Goal: Task Accomplishment & Management: Manage account settings

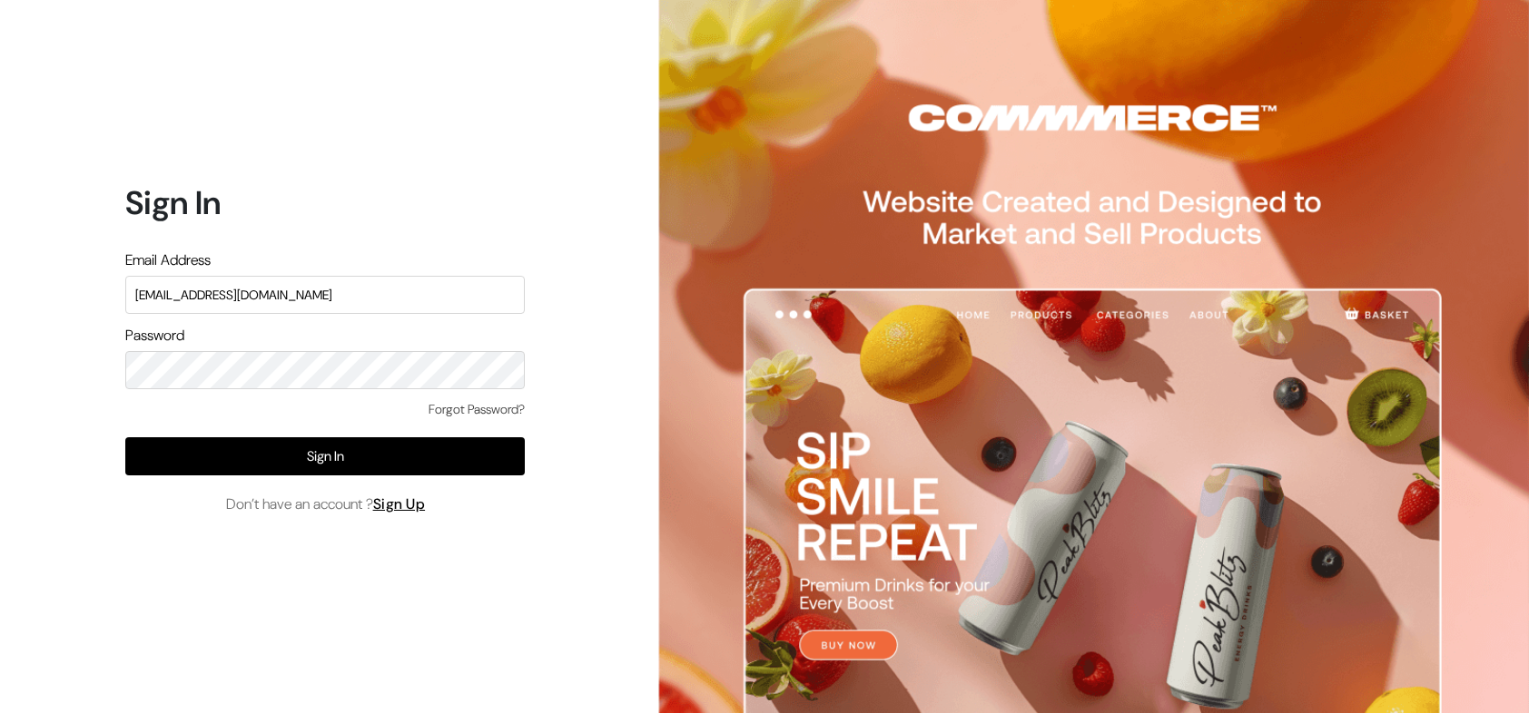
click at [407, 286] on input "nirmal@outdoinc.com" at bounding box center [324, 295] width 399 height 38
type input "demo@outdocart.in"
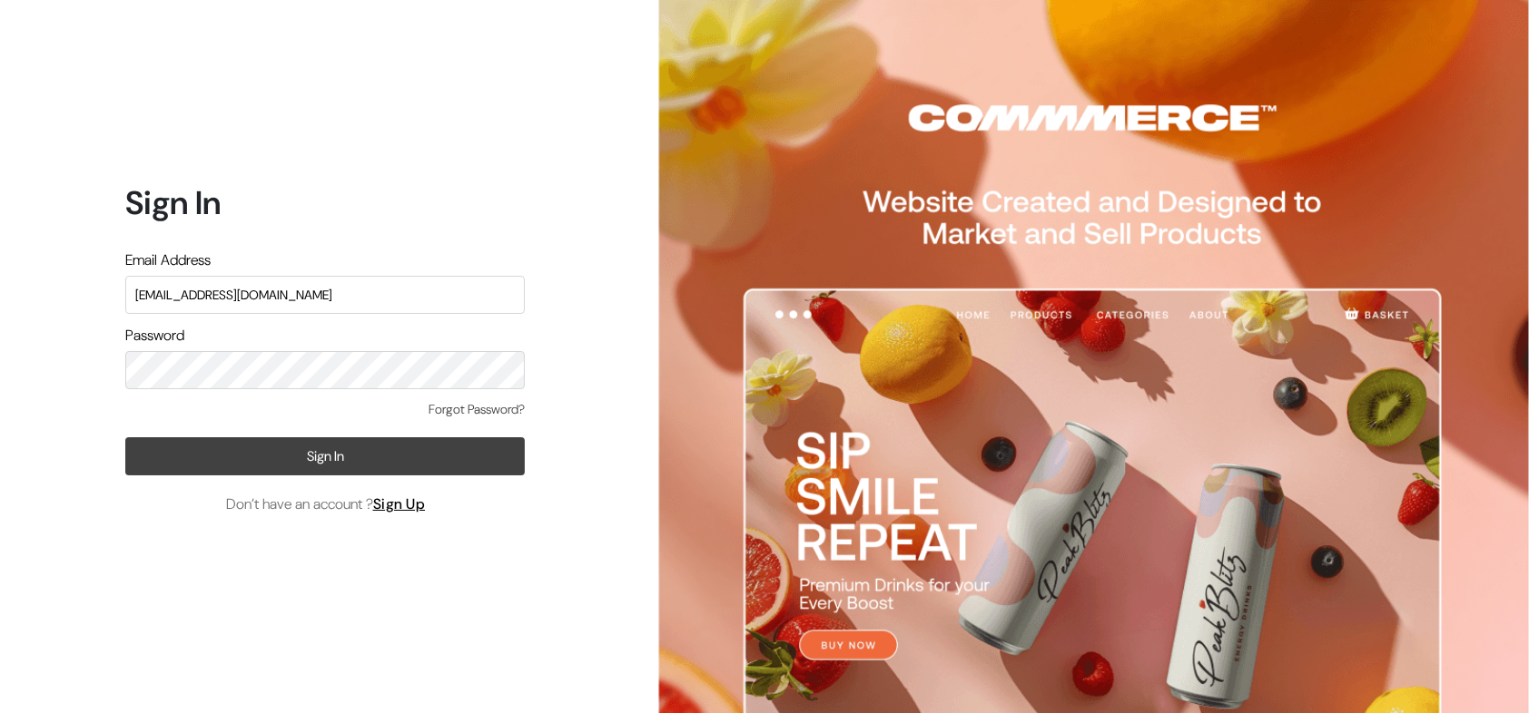
click at [461, 451] on button "Sign In" at bounding box center [324, 457] width 399 height 38
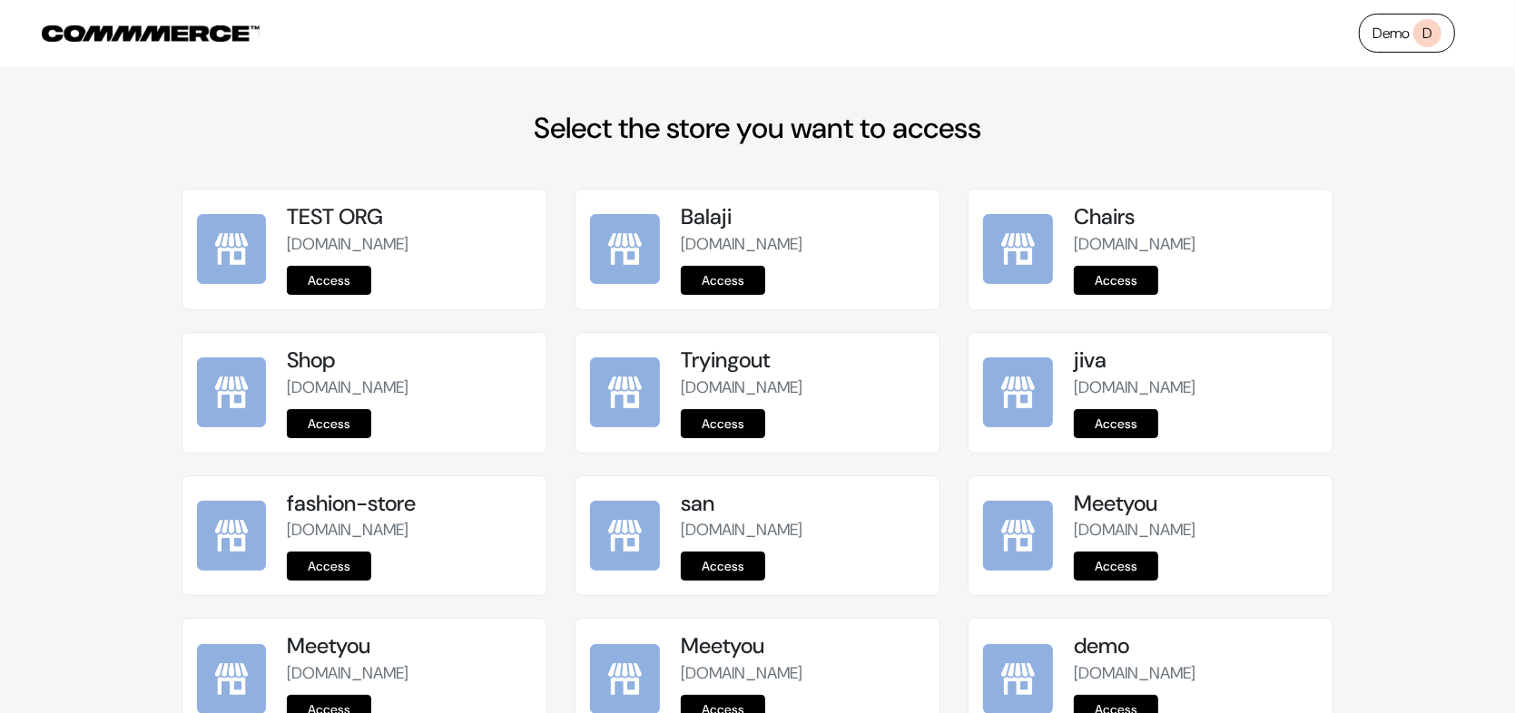
scroll to position [2254, 0]
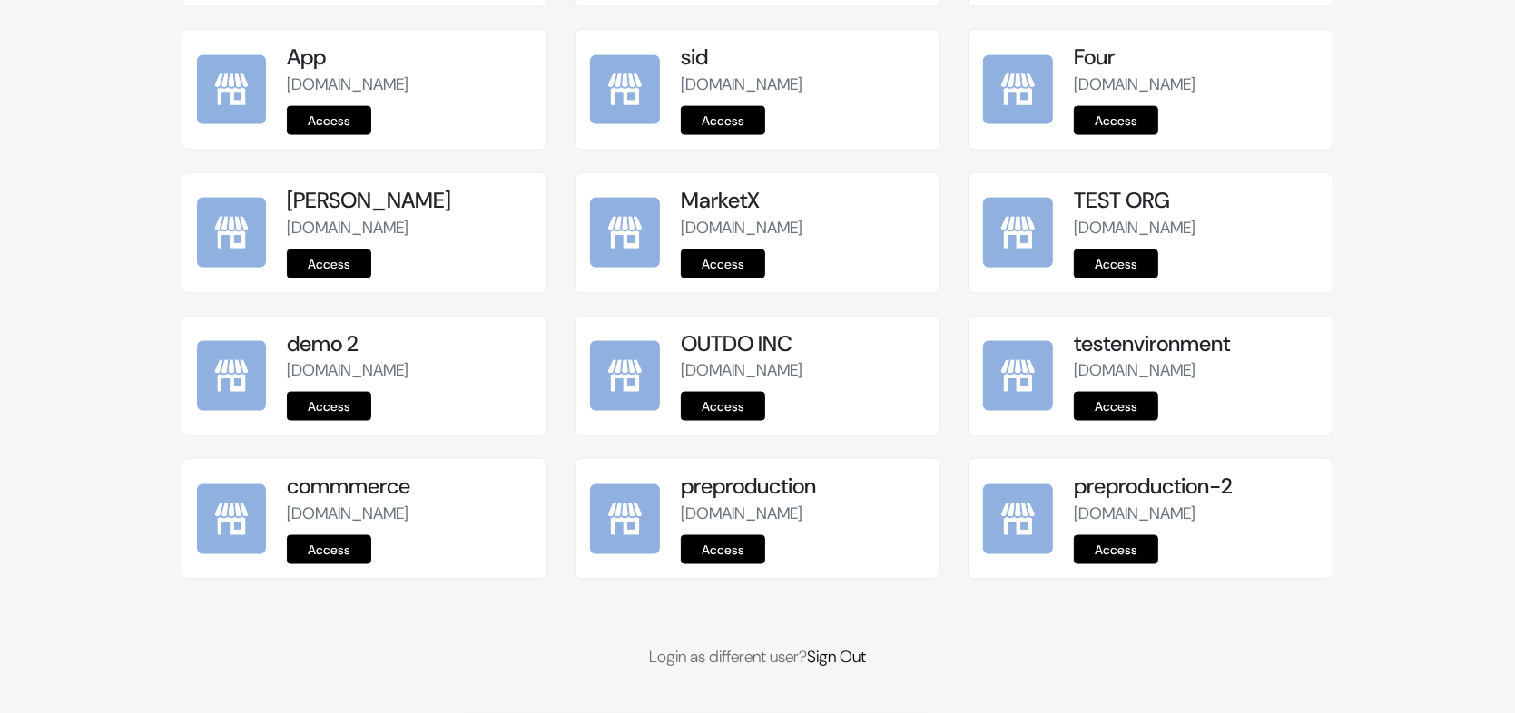
click at [744, 558] on link "Access" at bounding box center [723, 550] width 84 height 29
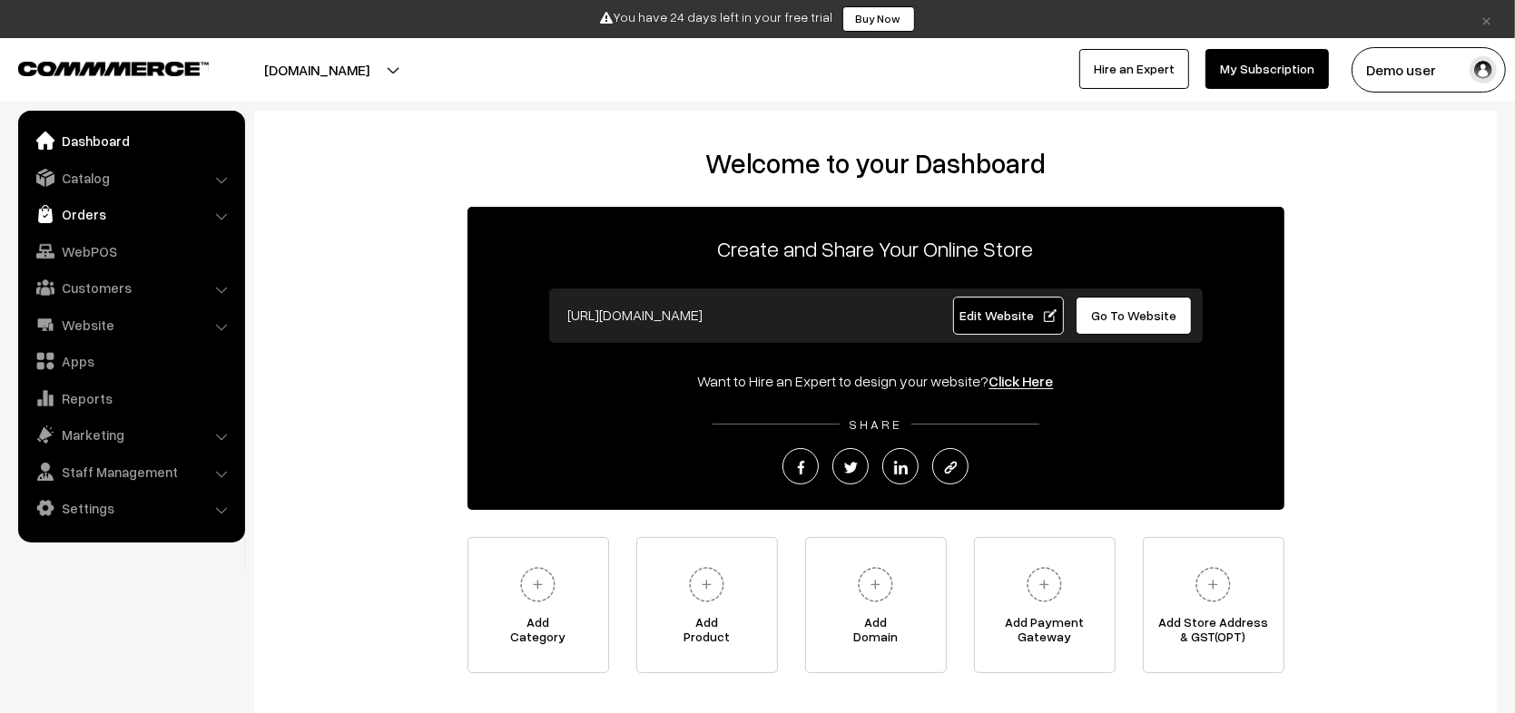
click at [107, 218] on link "Orders" at bounding box center [131, 214] width 216 height 33
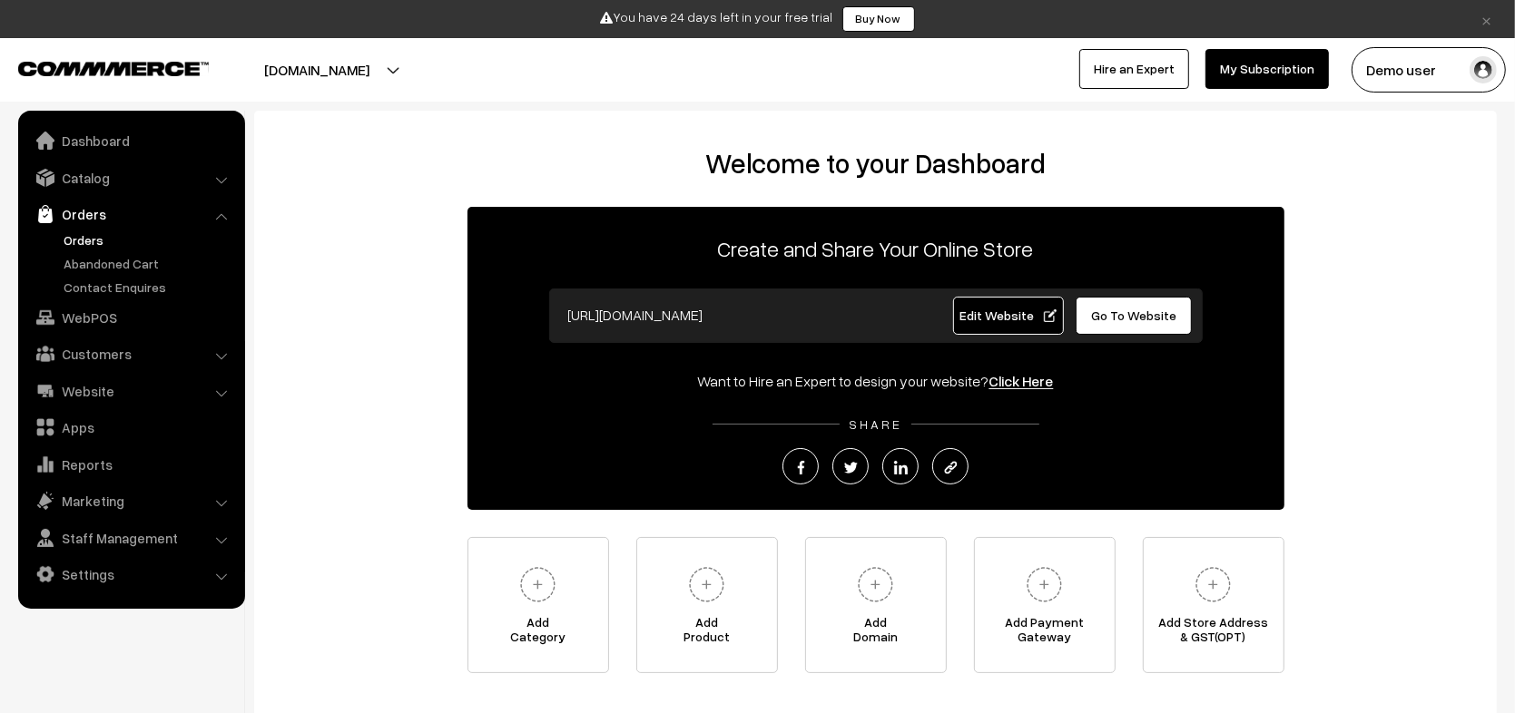
click at [88, 243] on link "Orders" at bounding box center [149, 240] width 180 height 19
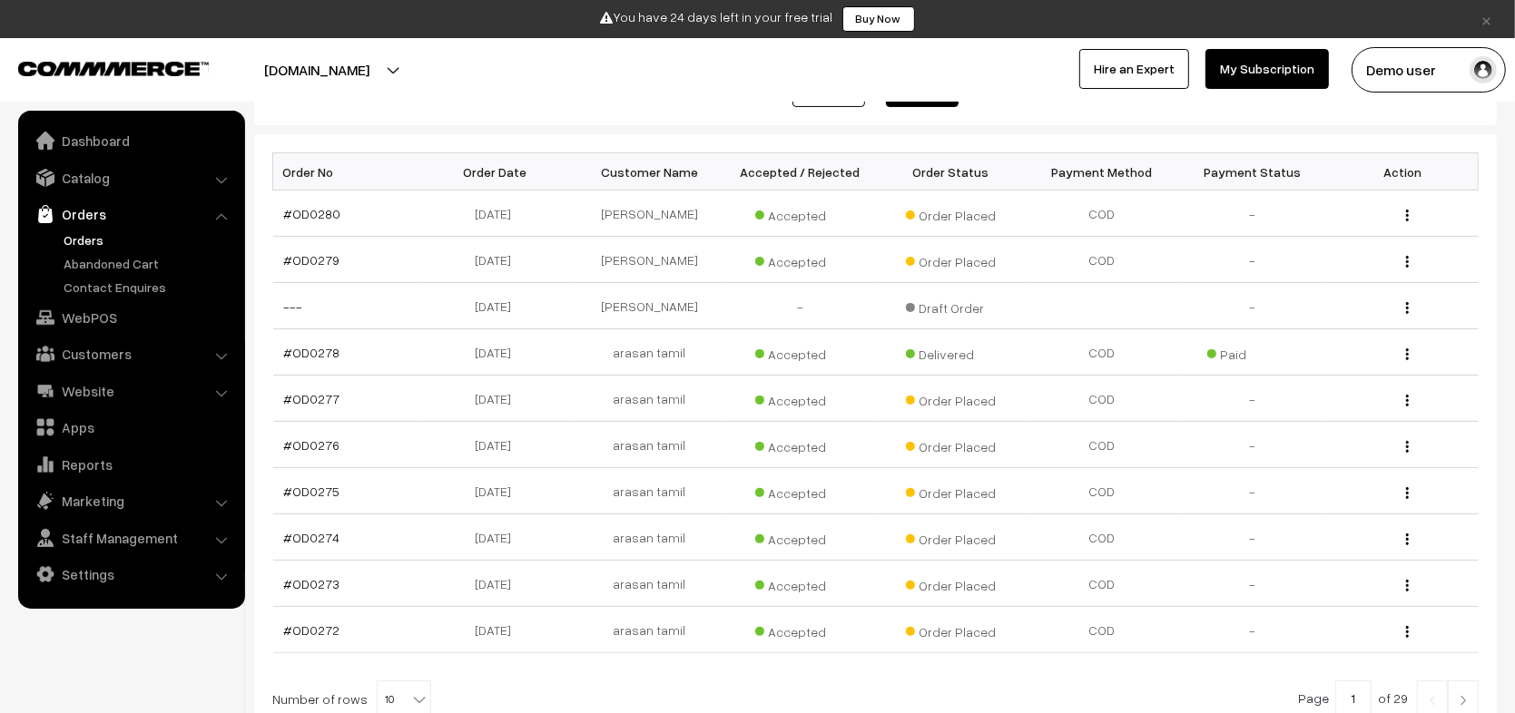
scroll to position [284, 0]
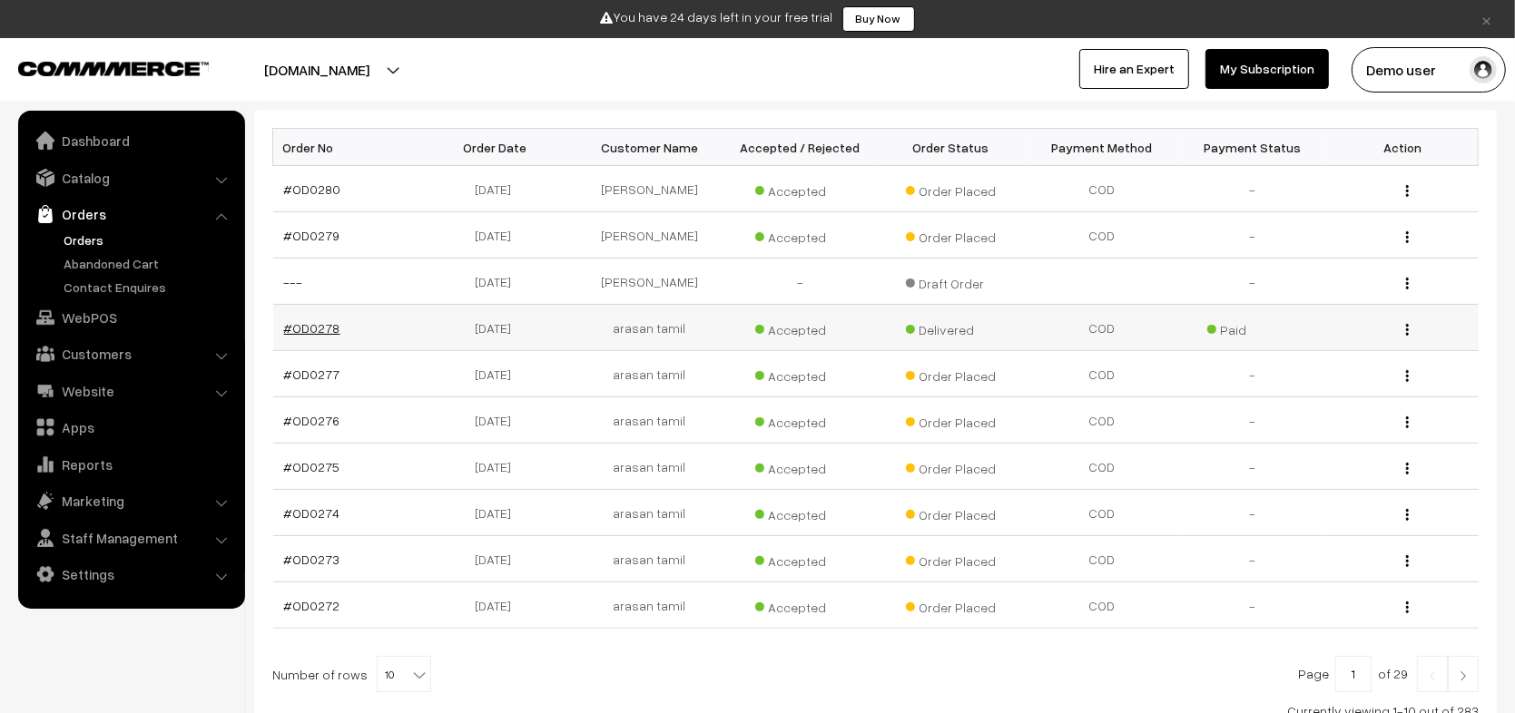
click at [320, 330] on link "#OD0278" at bounding box center [312, 327] width 56 height 15
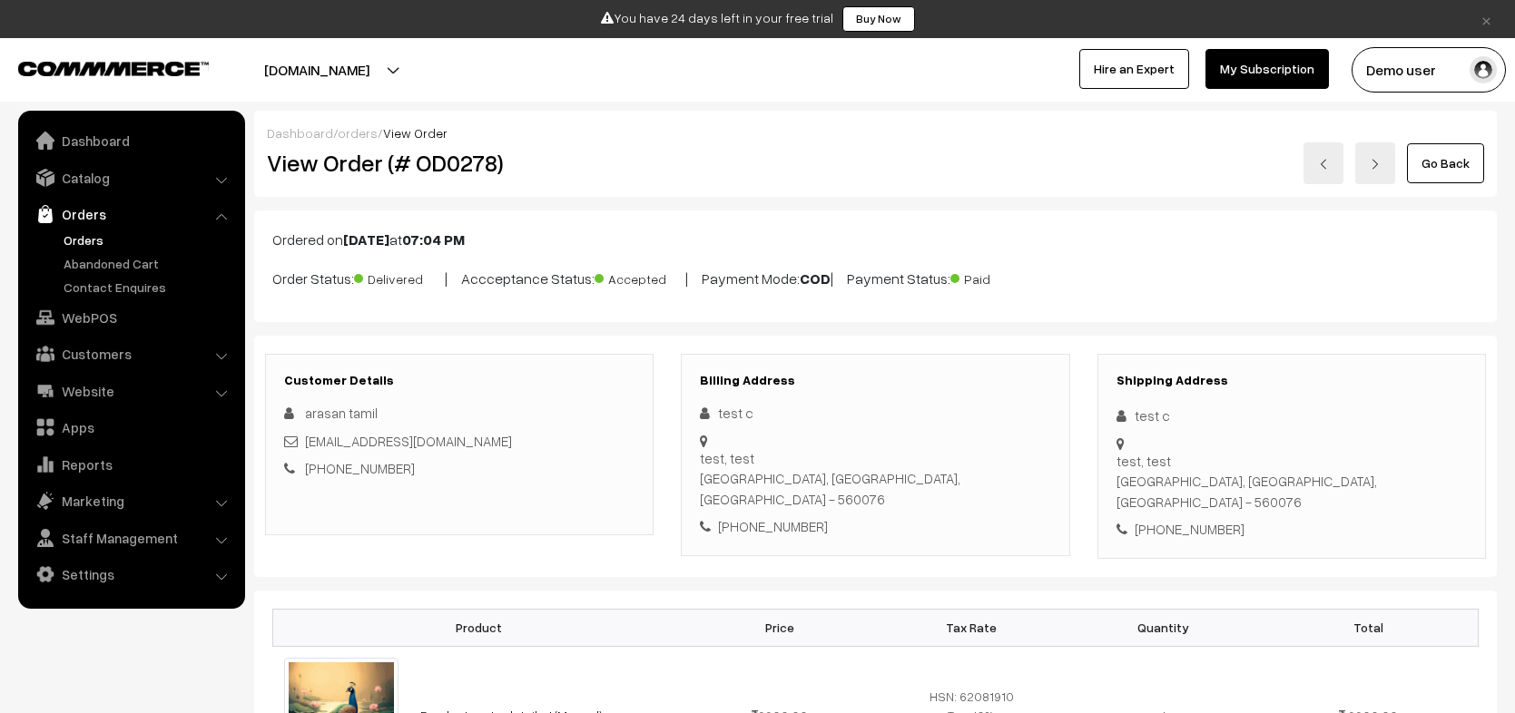
click at [1379, 148] on link at bounding box center [1375, 164] width 40 height 42
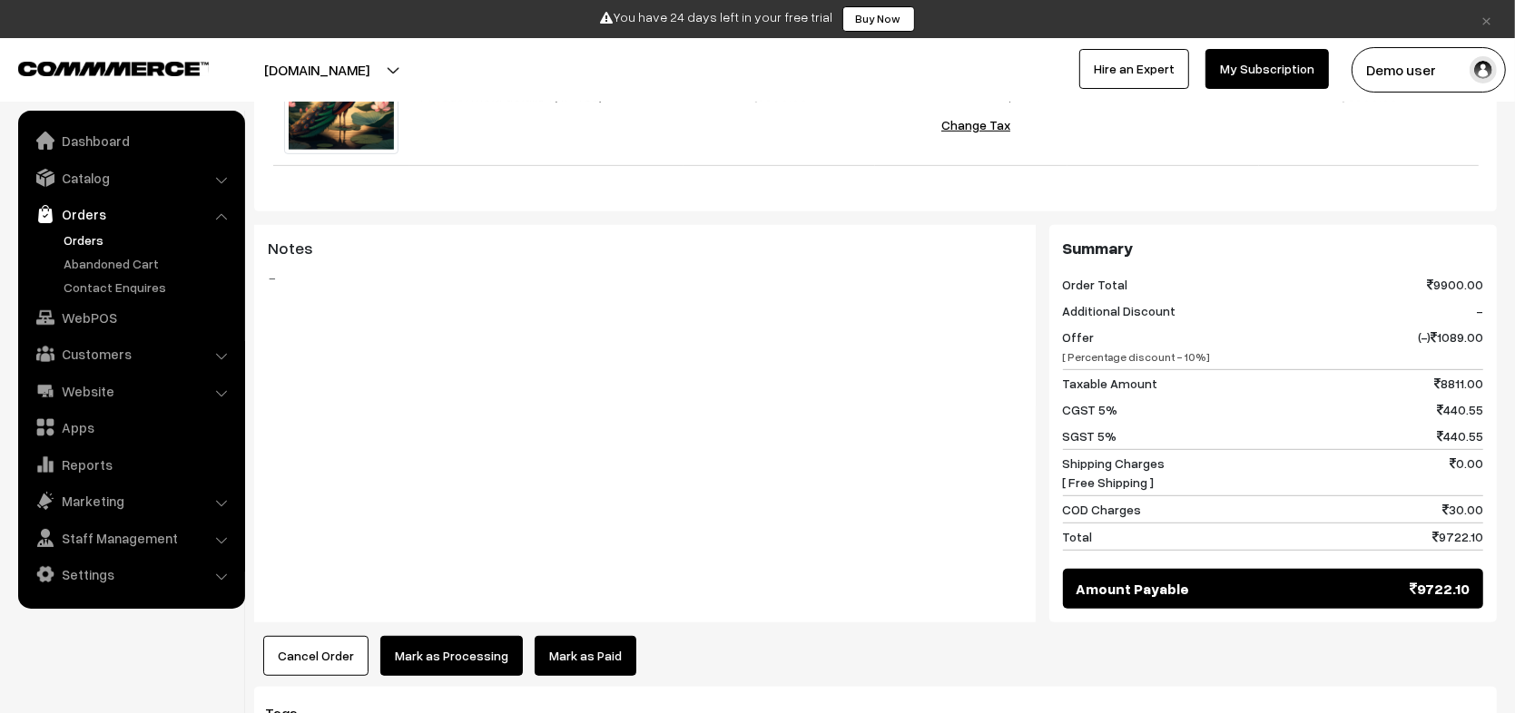
scroll to position [815, 0]
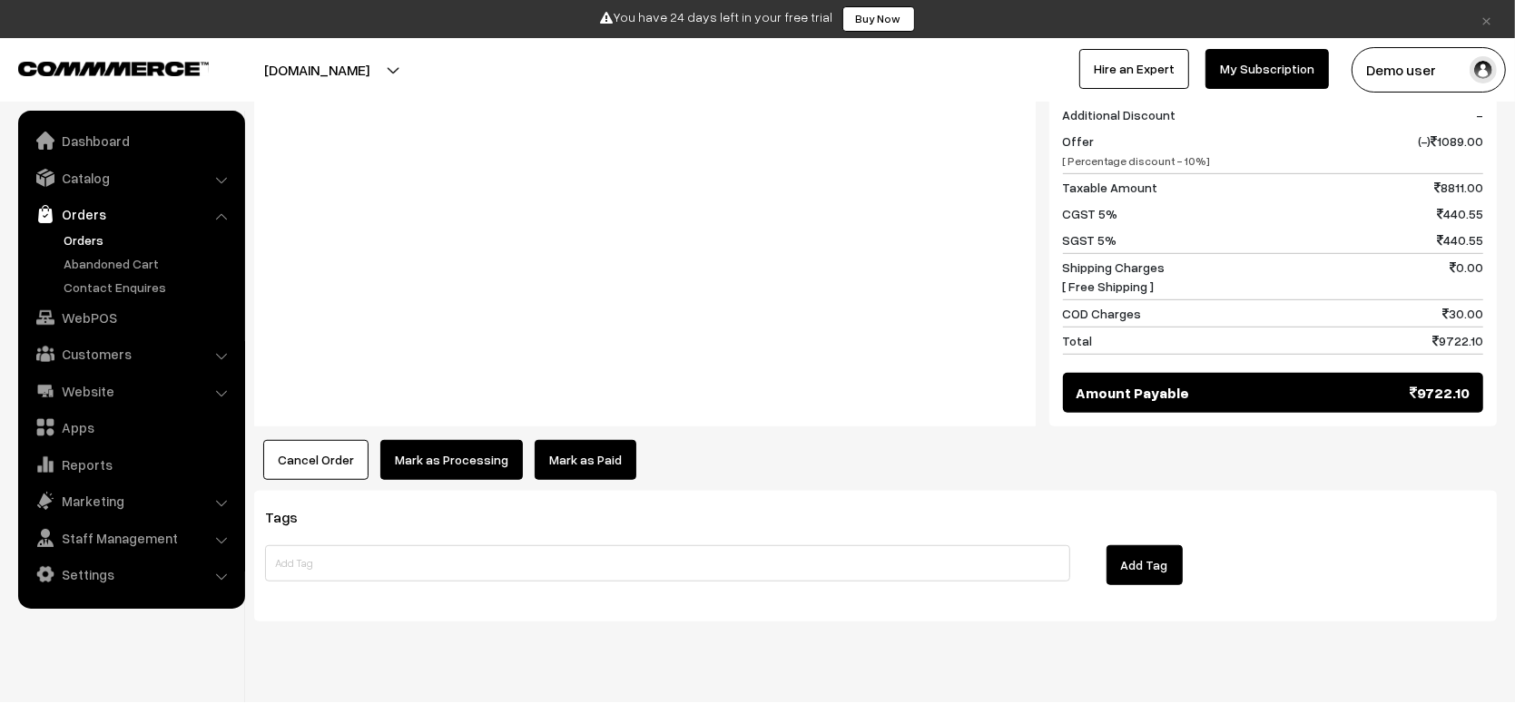
click at [486, 453] on button "Mark as Processing" at bounding box center [451, 460] width 143 height 40
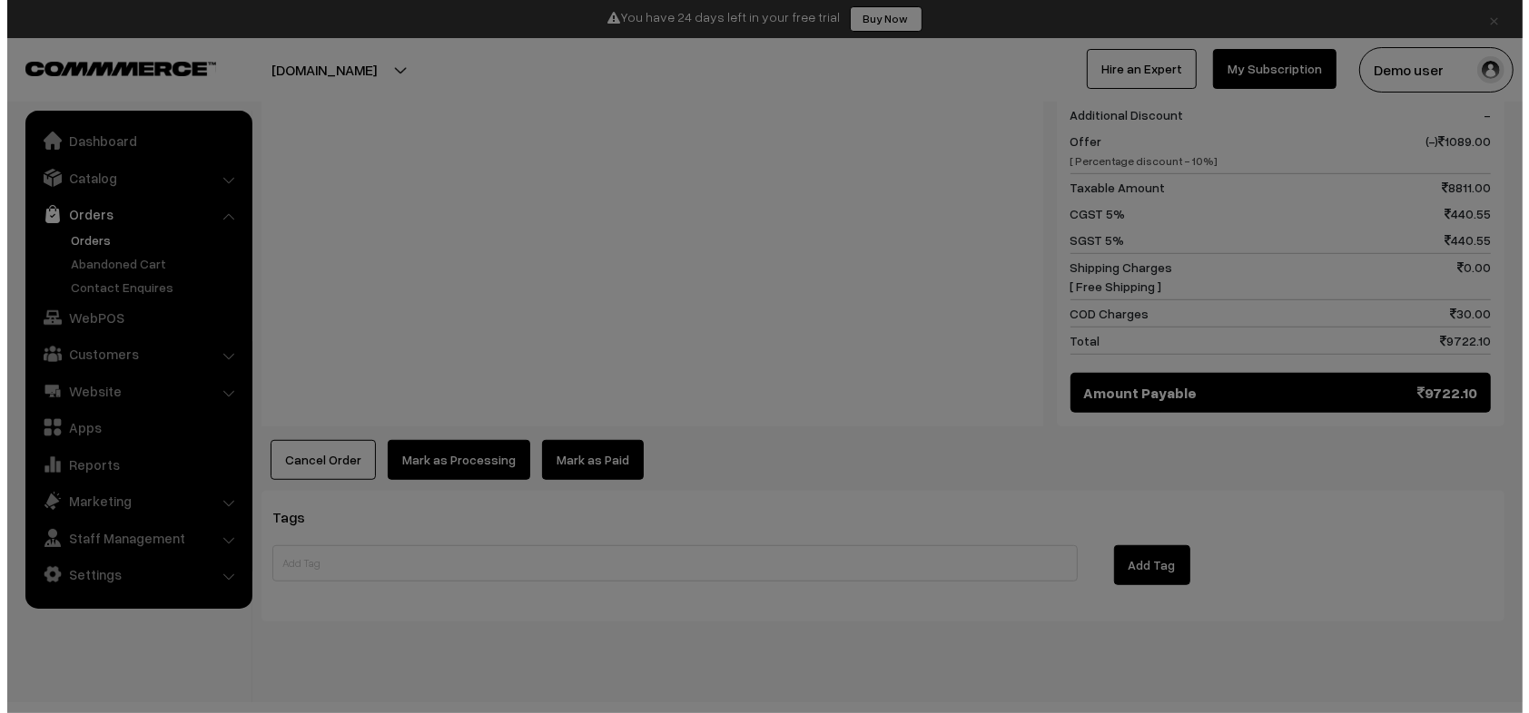
scroll to position [817, 0]
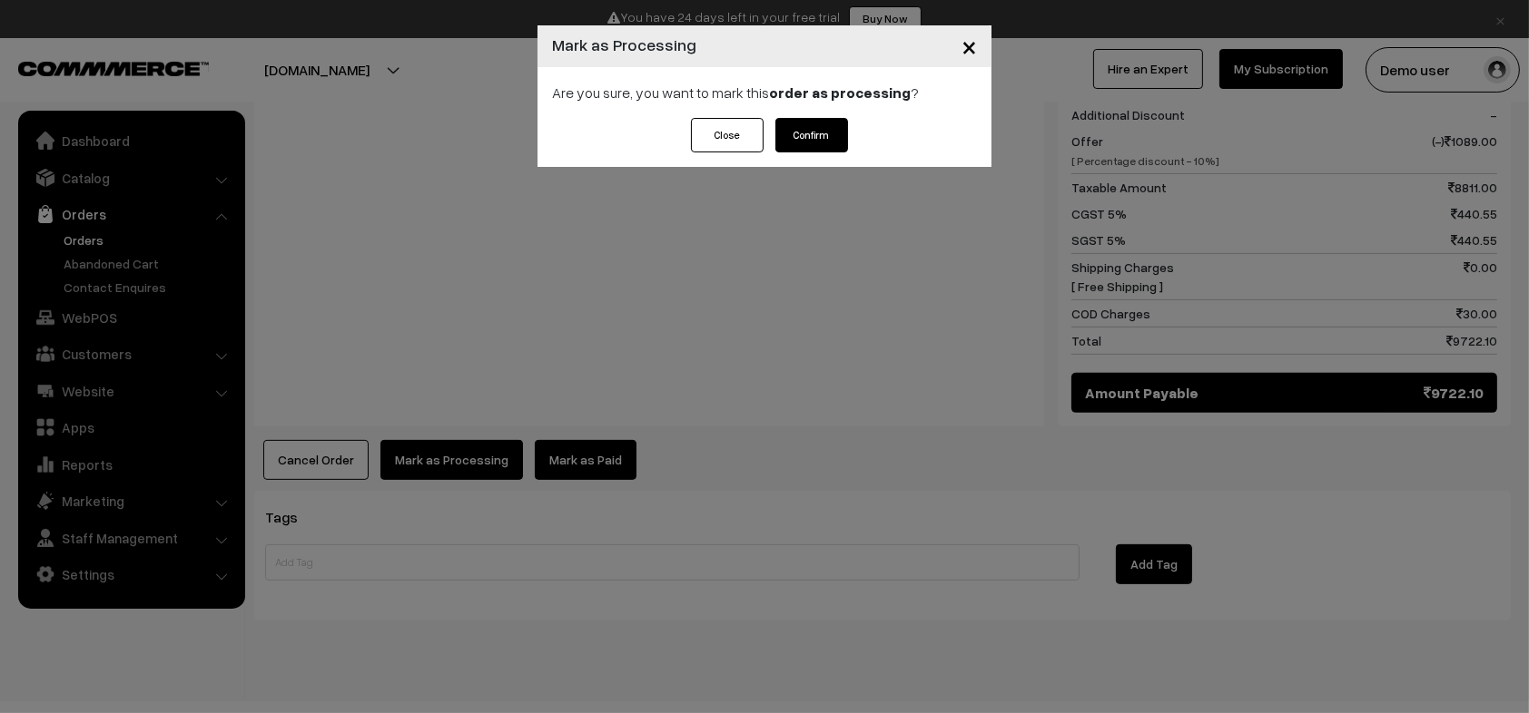
click at [793, 143] on button "Confirm" at bounding box center [811, 135] width 73 height 34
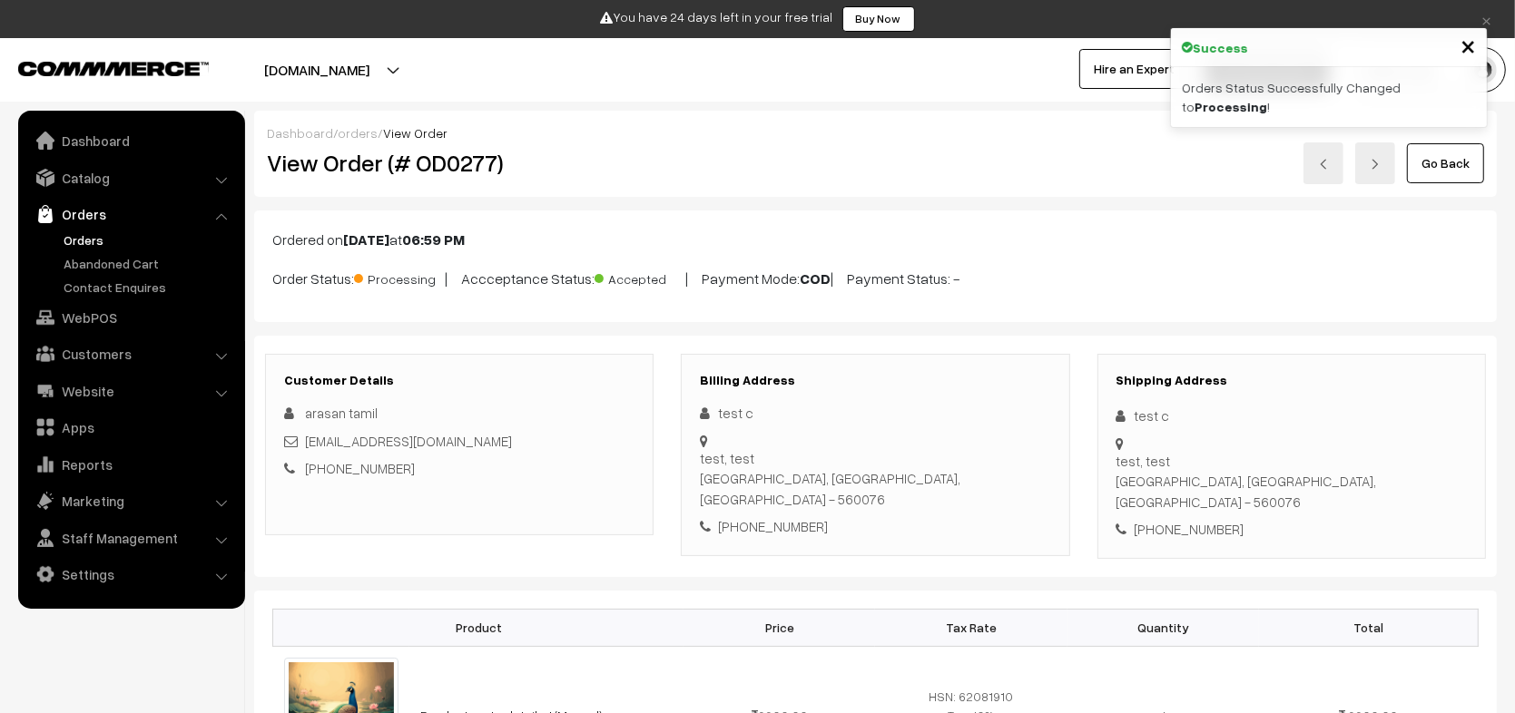
scroll to position [815, 0]
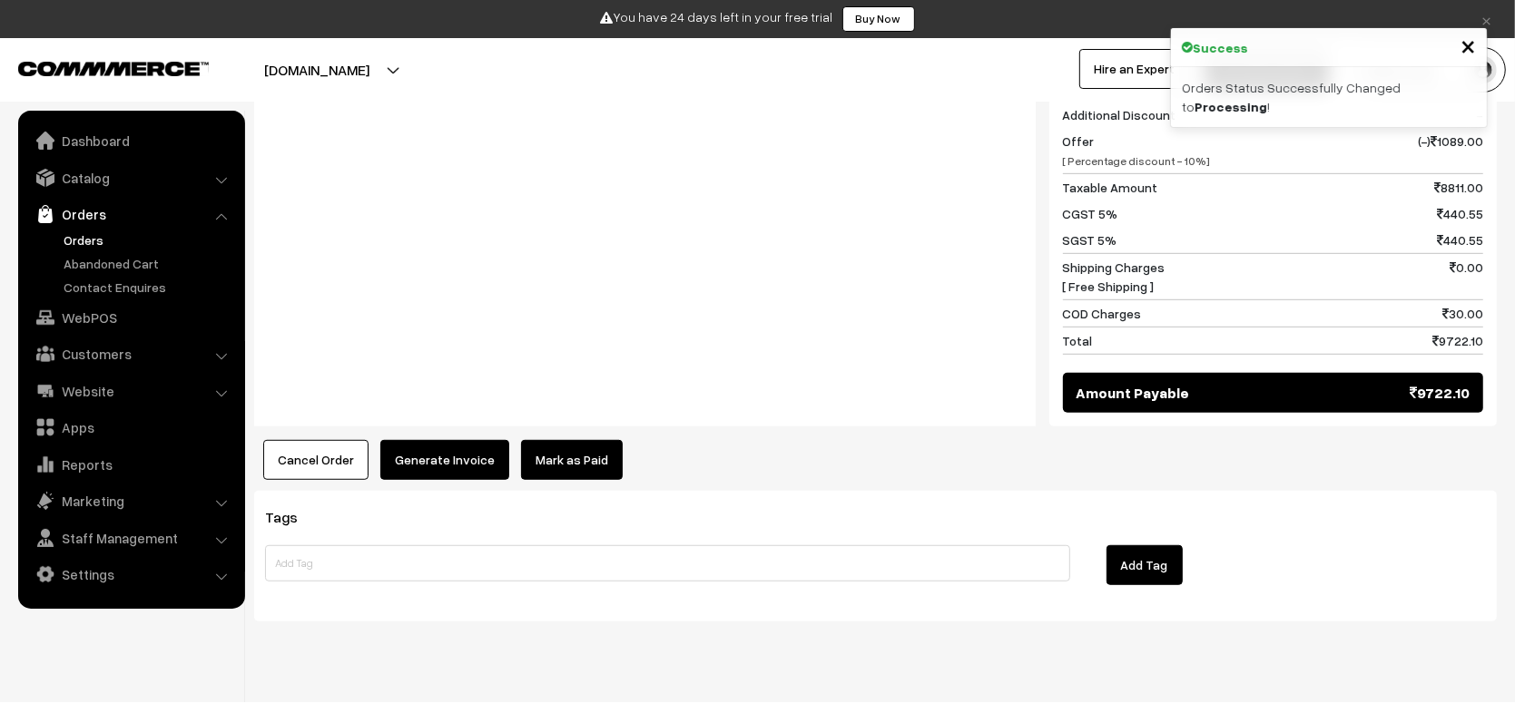
click at [448, 440] on button "Generate Invoice" at bounding box center [444, 460] width 129 height 40
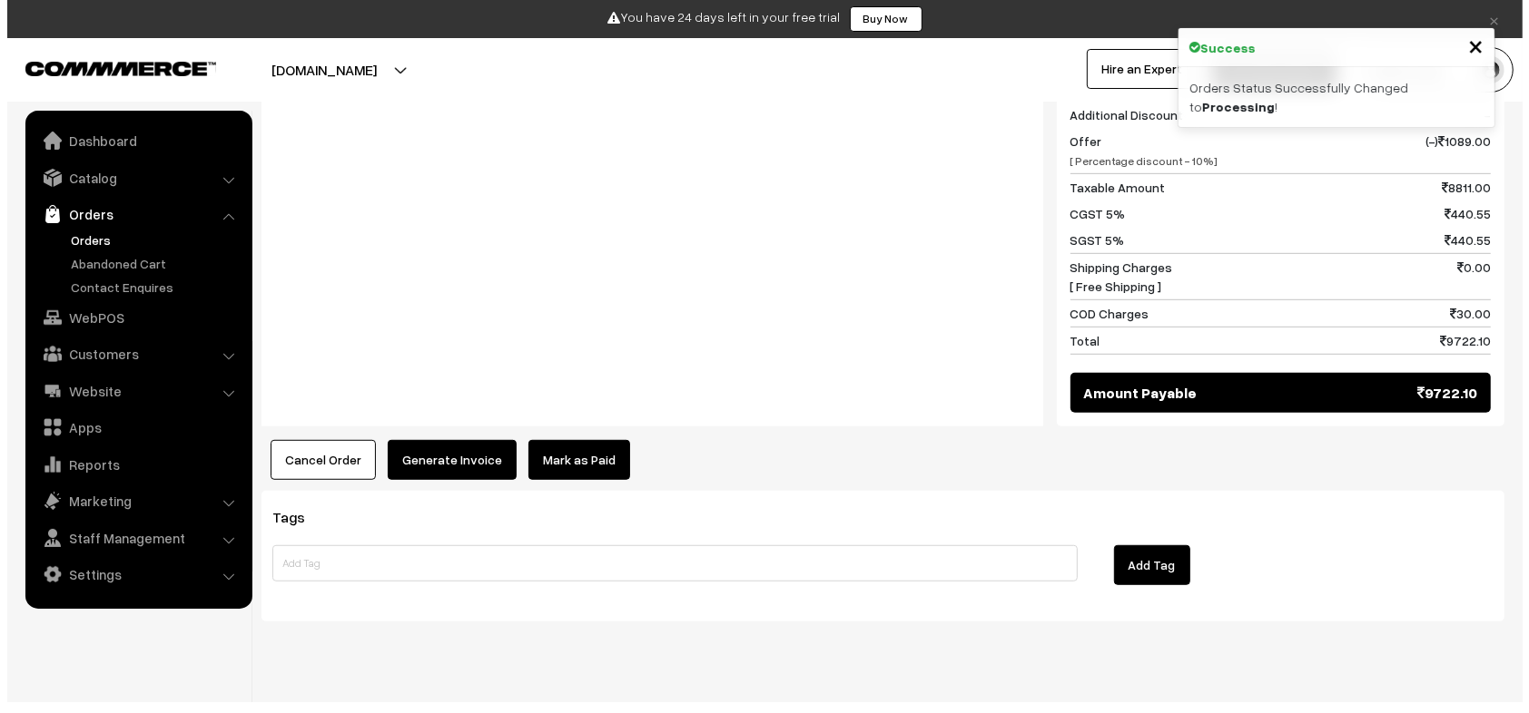
scroll to position [817, 0]
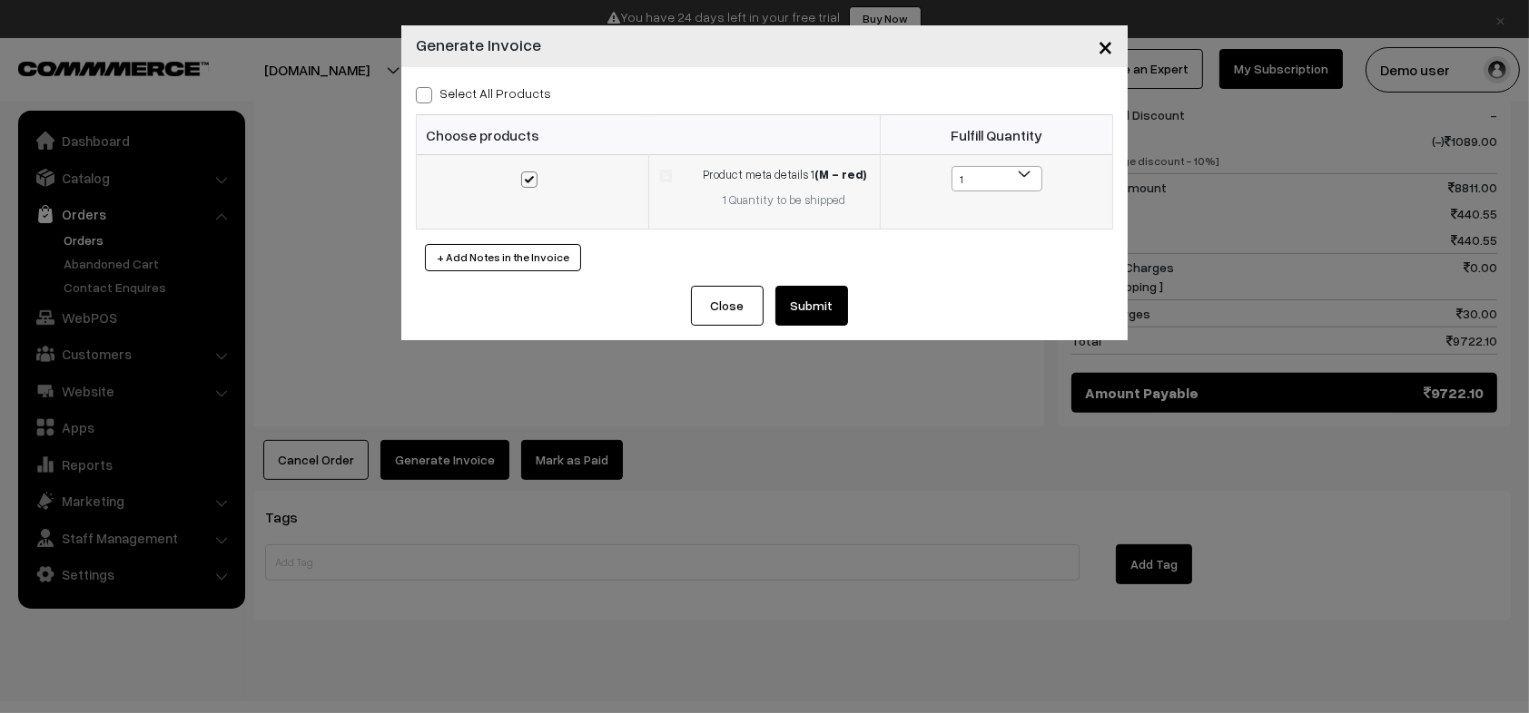
click at [989, 181] on span "1" at bounding box center [996, 179] width 89 height 25
drag, startPoint x: 722, startPoint y: 179, endPoint x: 791, endPoint y: 177, distance: 69.0
click at [791, 177] on div "Product meta details 1 (M - red)" at bounding box center [784, 175] width 170 height 18
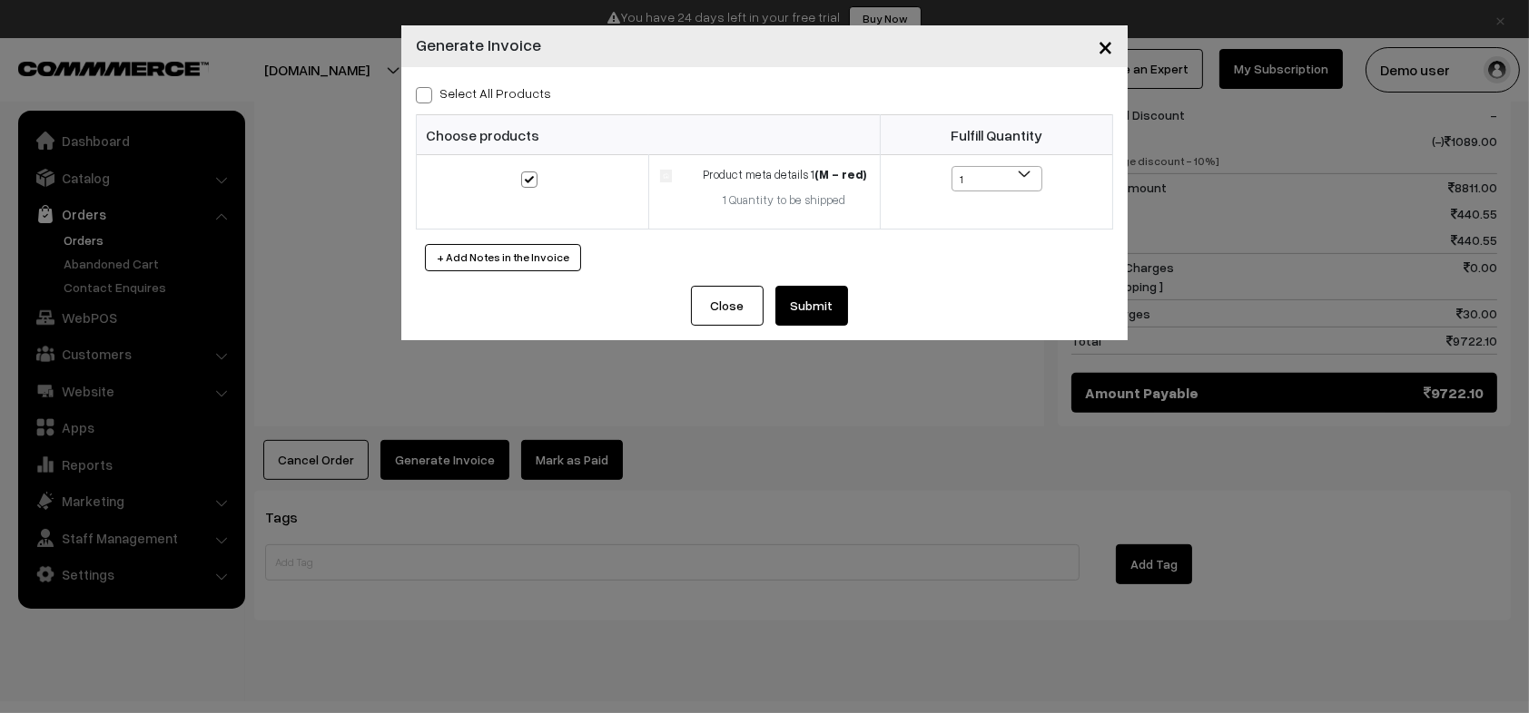
click at [805, 307] on button "Submit" at bounding box center [811, 306] width 73 height 40
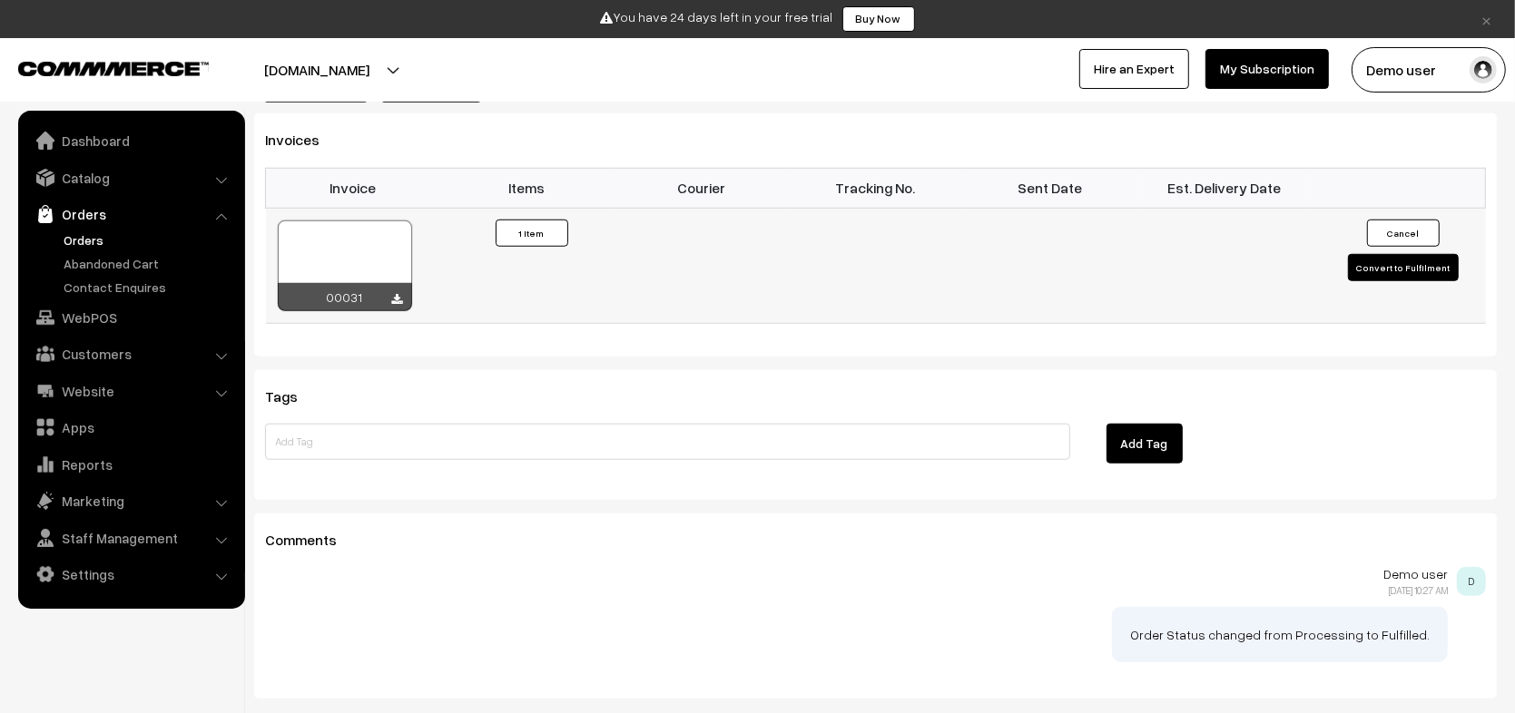
scroll to position [1196, 0]
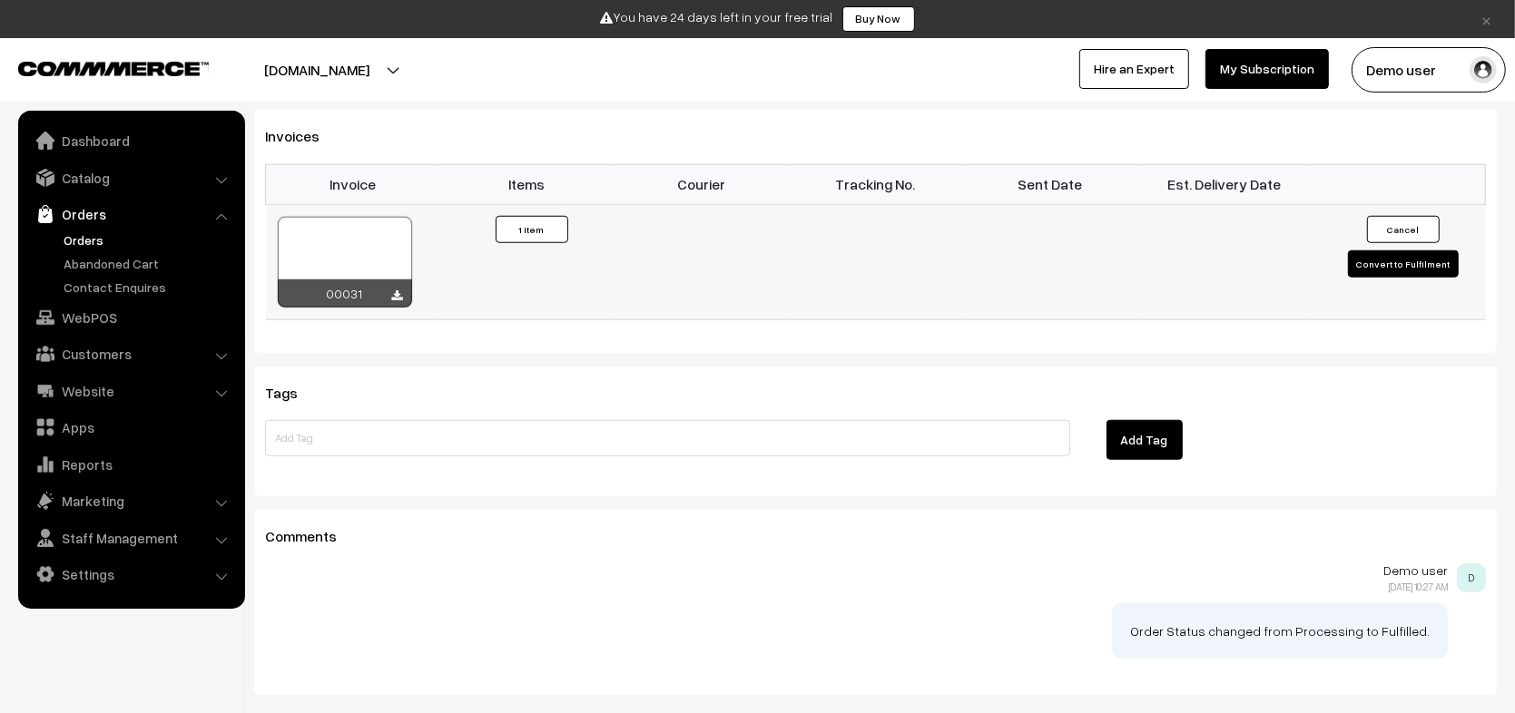
click at [1412, 251] on button "Convert to Fulfilment" at bounding box center [1403, 264] width 111 height 27
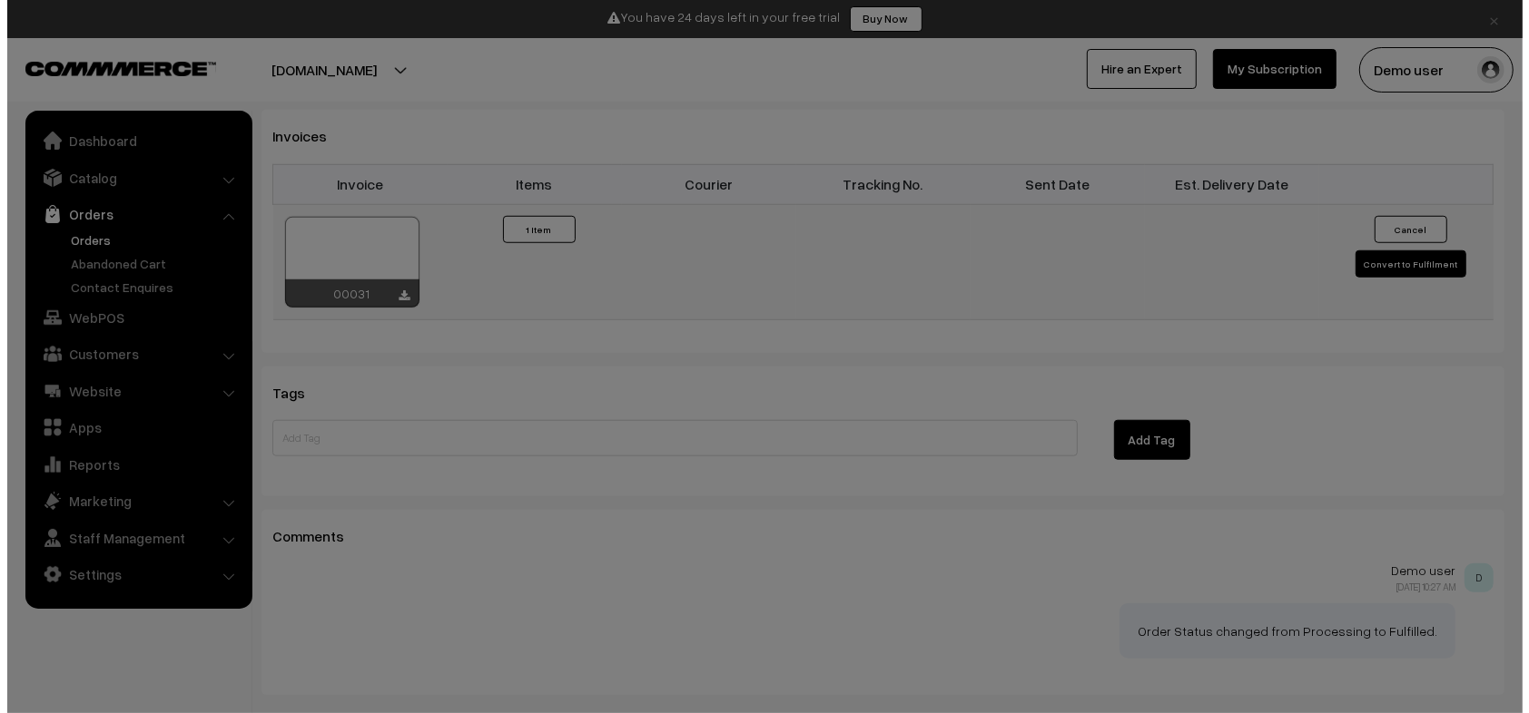
scroll to position [1198, 0]
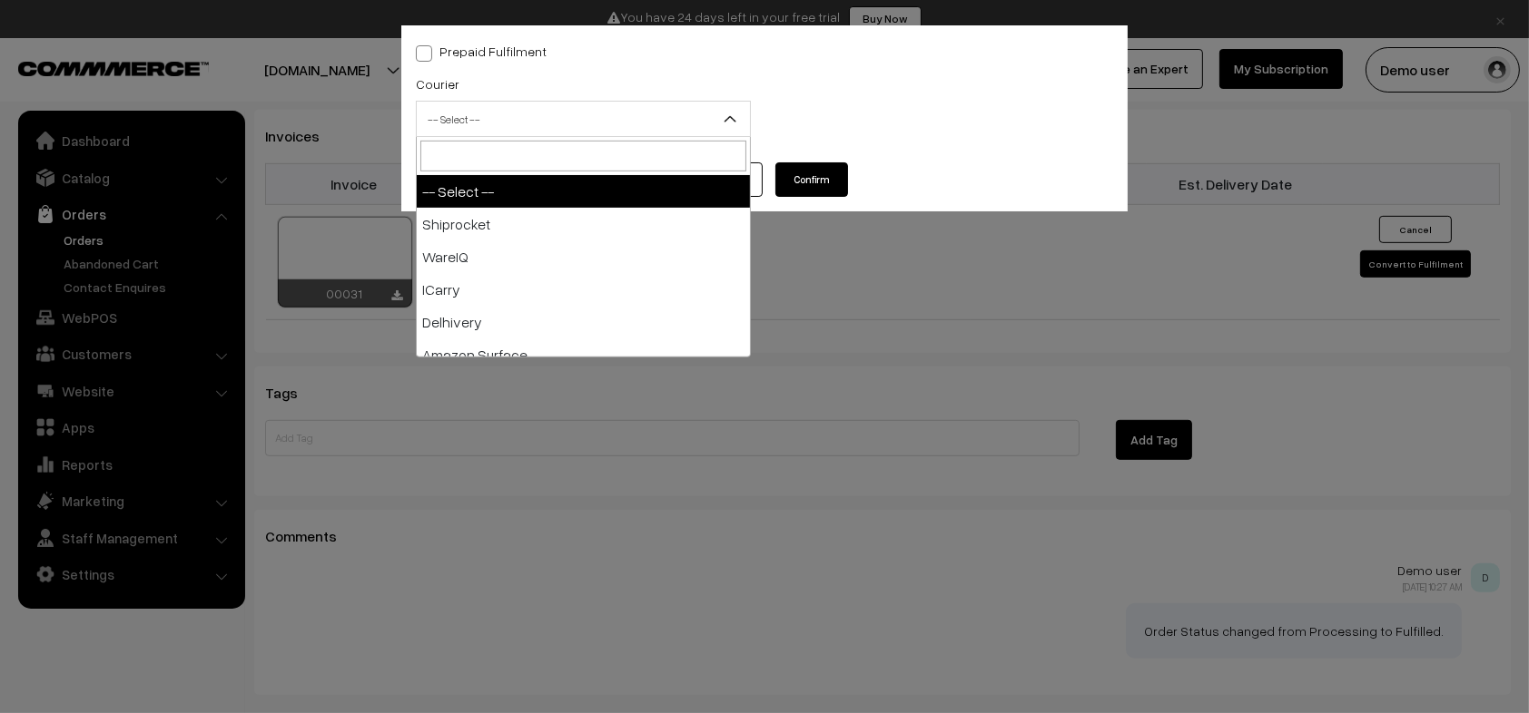
click at [466, 123] on span "-- Select --" at bounding box center [583, 119] width 333 height 32
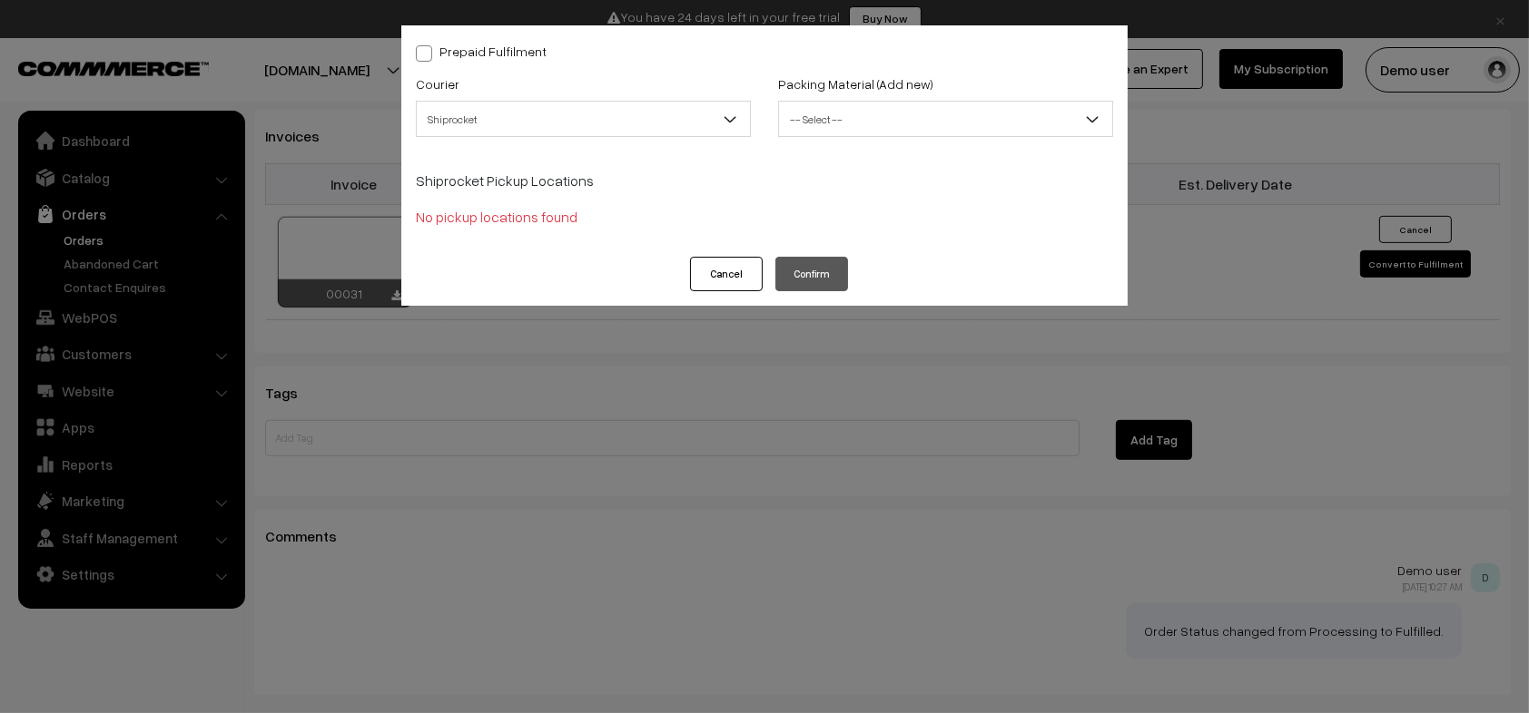
click at [853, 123] on span "-- Select --" at bounding box center [945, 119] width 333 height 32
click at [833, 122] on span "-- Select --" at bounding box center [945, 119] width 333 height 32
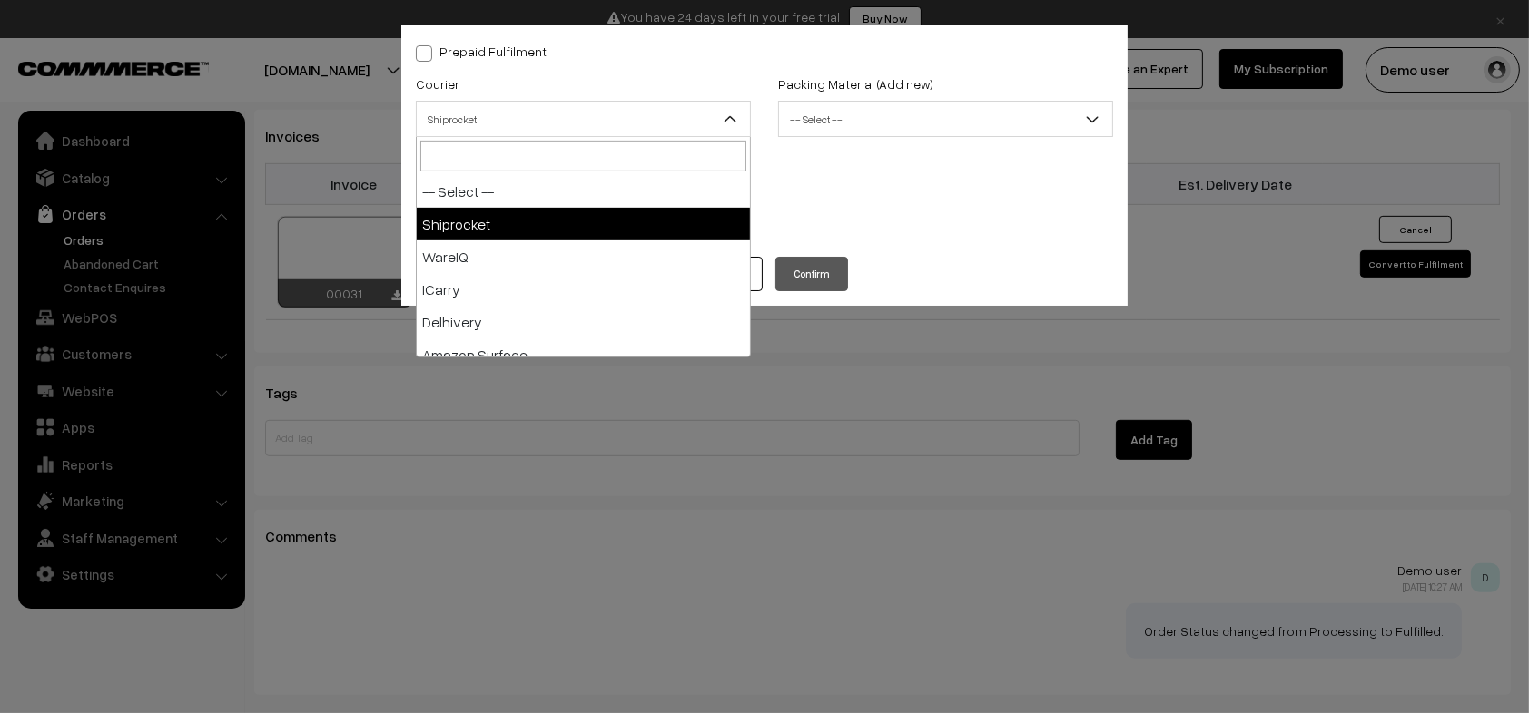
click at [529, 121] on span "Shiprocket" at bounding box center [583, 119] width 333 height 32
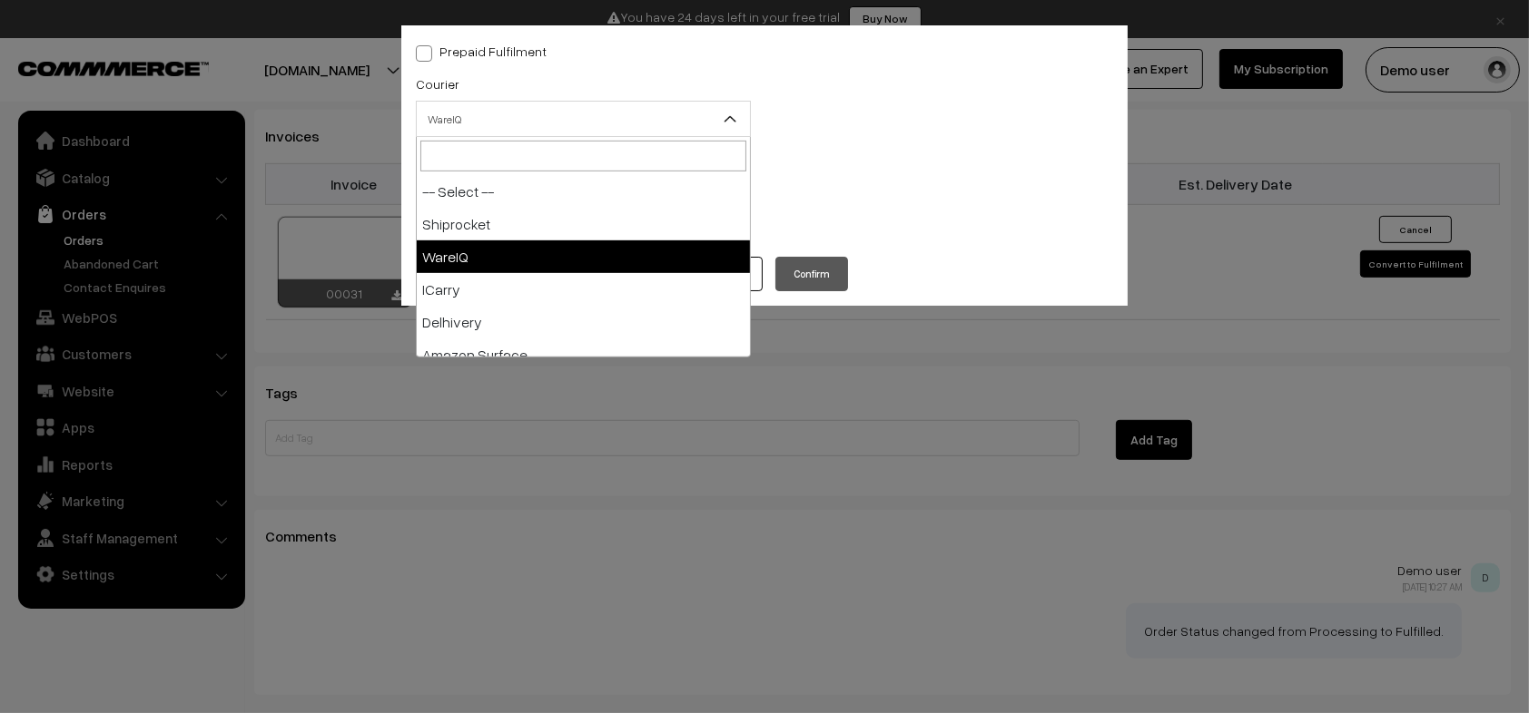
click at [584, 121] on span "WareIQ" at bounding box center [583, 119] width 333 height 32
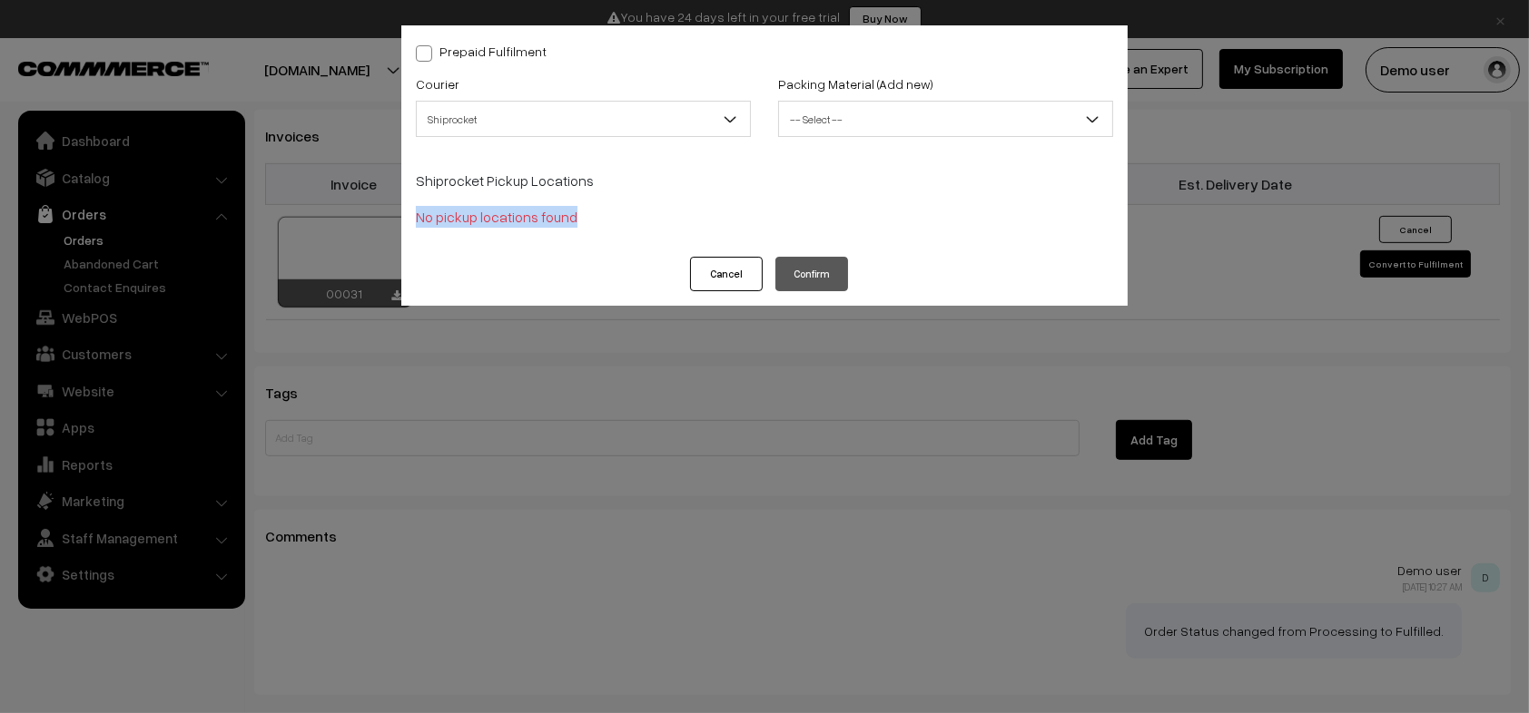
drag, startPoint x: 416, startPoint y: 217, endPoint x: 632, endPoint y: 230, distance: 216.4
click at [632, 230] on div "Shiprocket Pickup Locations No pickup locations found" at bounding box center [764, 195] width 724 height 94
click at [658, 221] on p "No pickup locations found" at bounding box center [764, 217] width 697 height 22
click at [482, 123] on span "Shiprocket" at bounding box center [583, 119] width 333 height 32
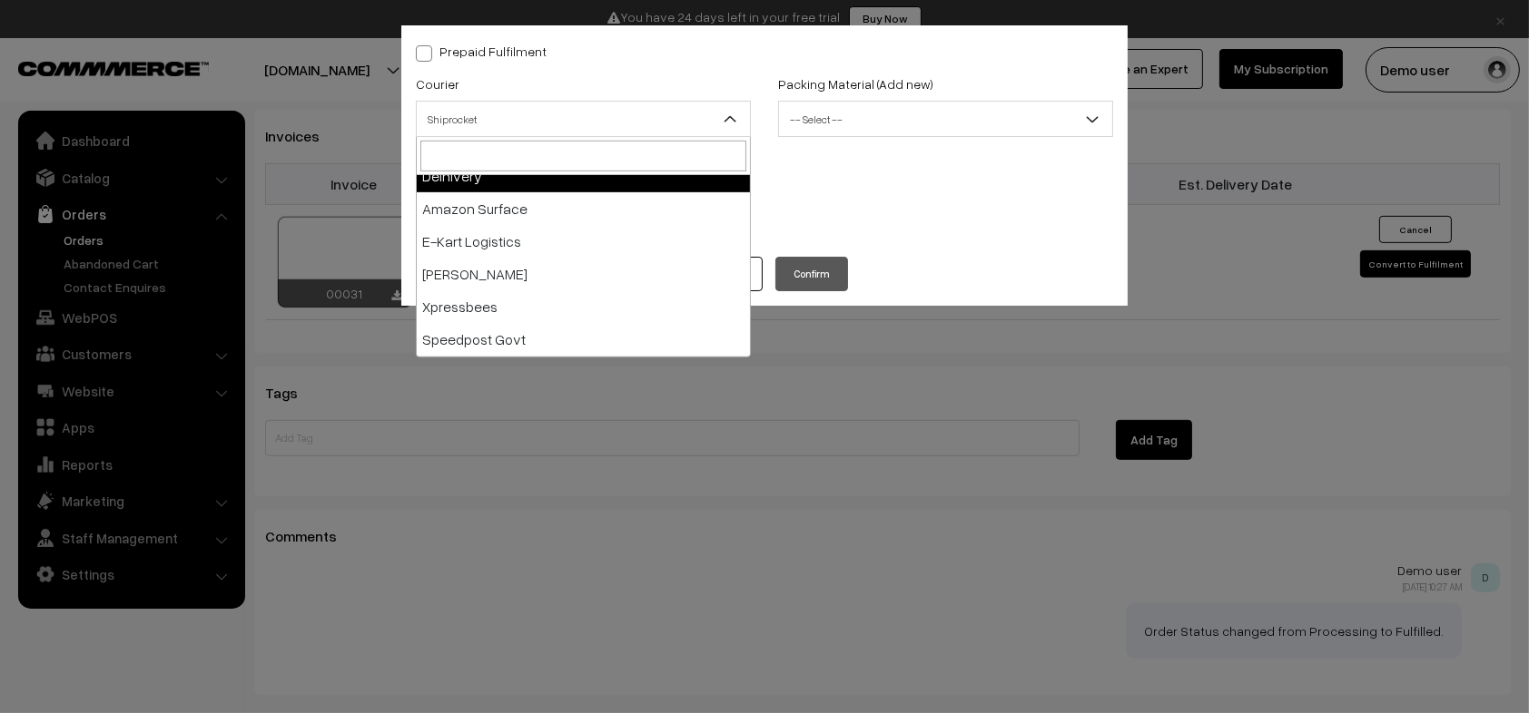
scroll to position [150, 0]
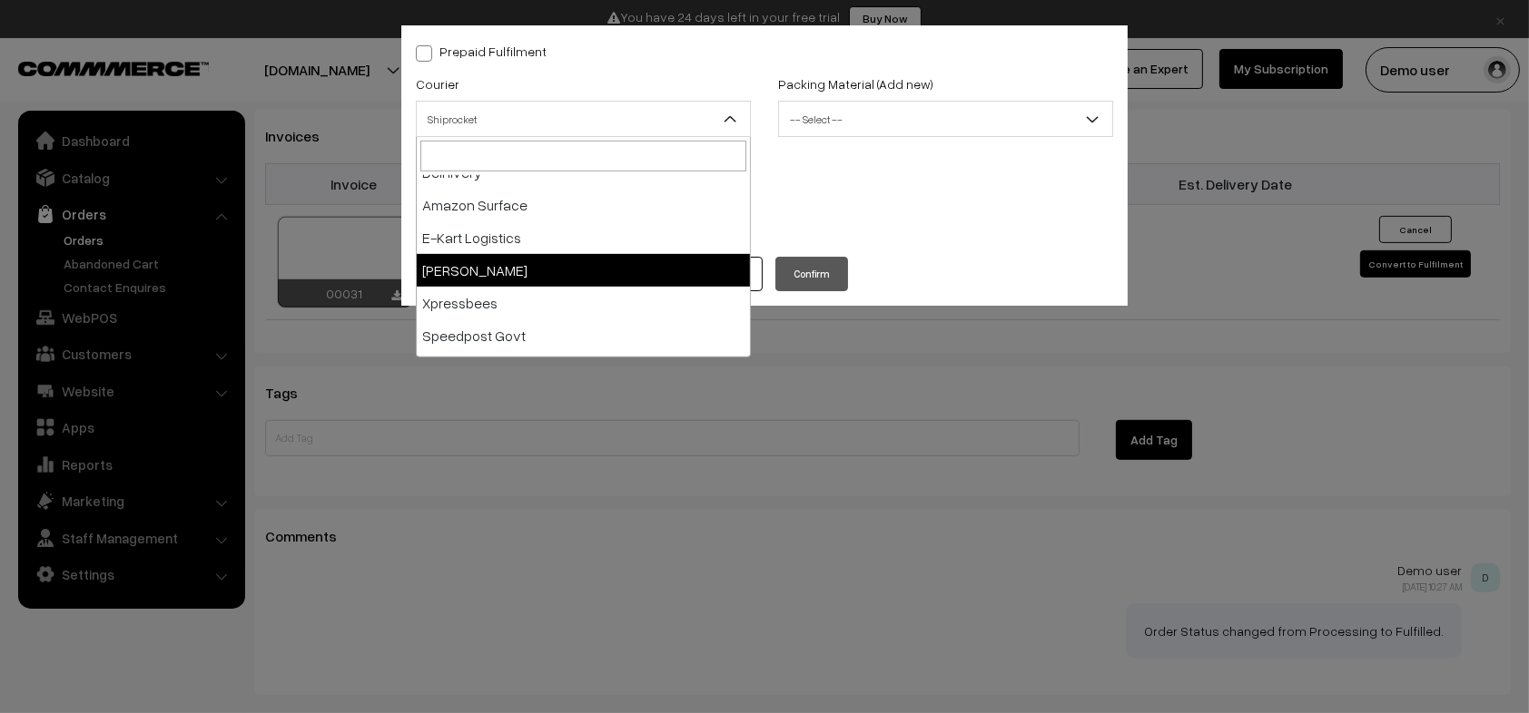
select select "8"
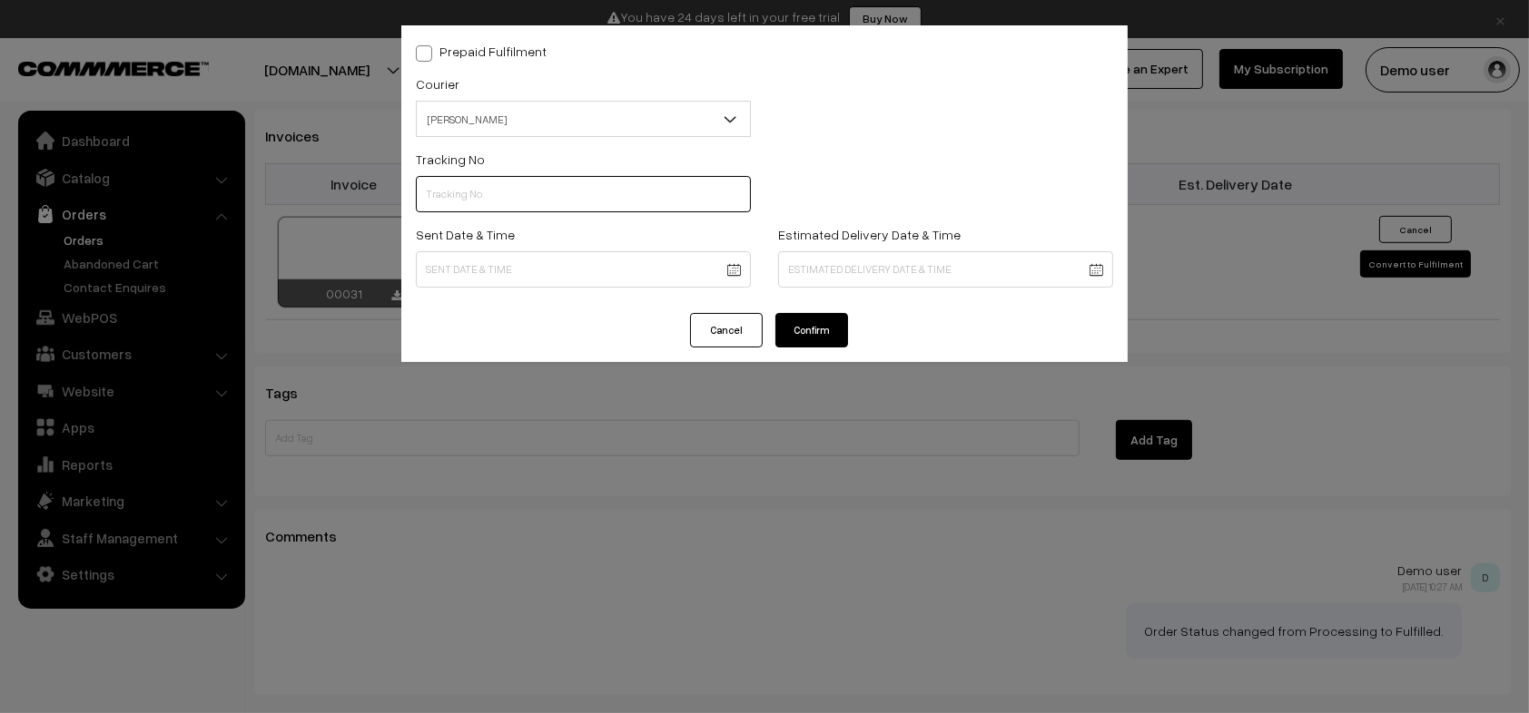
click at [542, 198] on input "text" at bounding box center [583, 194] width 335 height 36
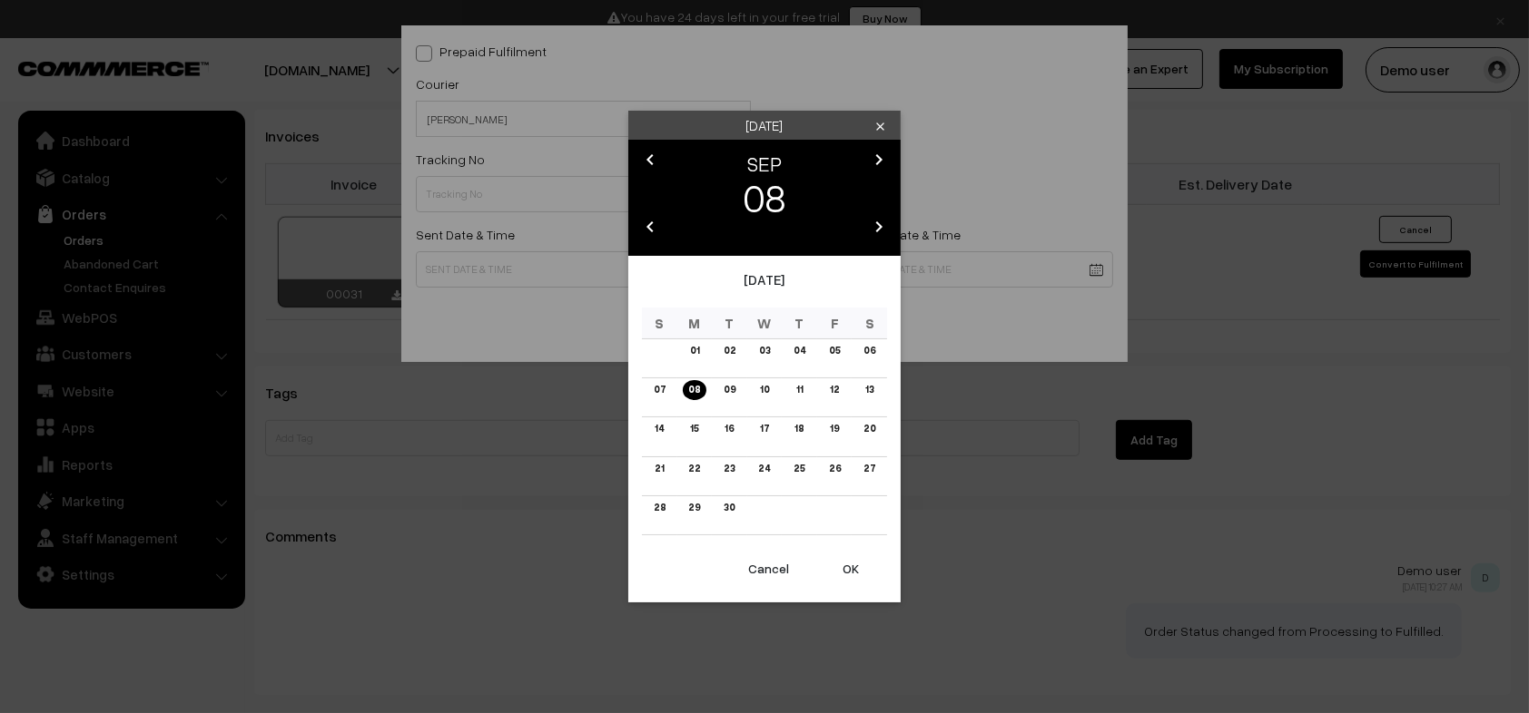
click at [974, 287] on div "Monday clear chevron_left SEP chevron_right 08 chevron_left 2025 chevron_right …" at bounding box center [764, 356] width 1529 height 713
click at [977, 266] on div "Monday clear chevron_left SEP chevron_right 08 chevron_left 2025 chevron_right …" at bounding box center [764, 356] width 1529 height 713
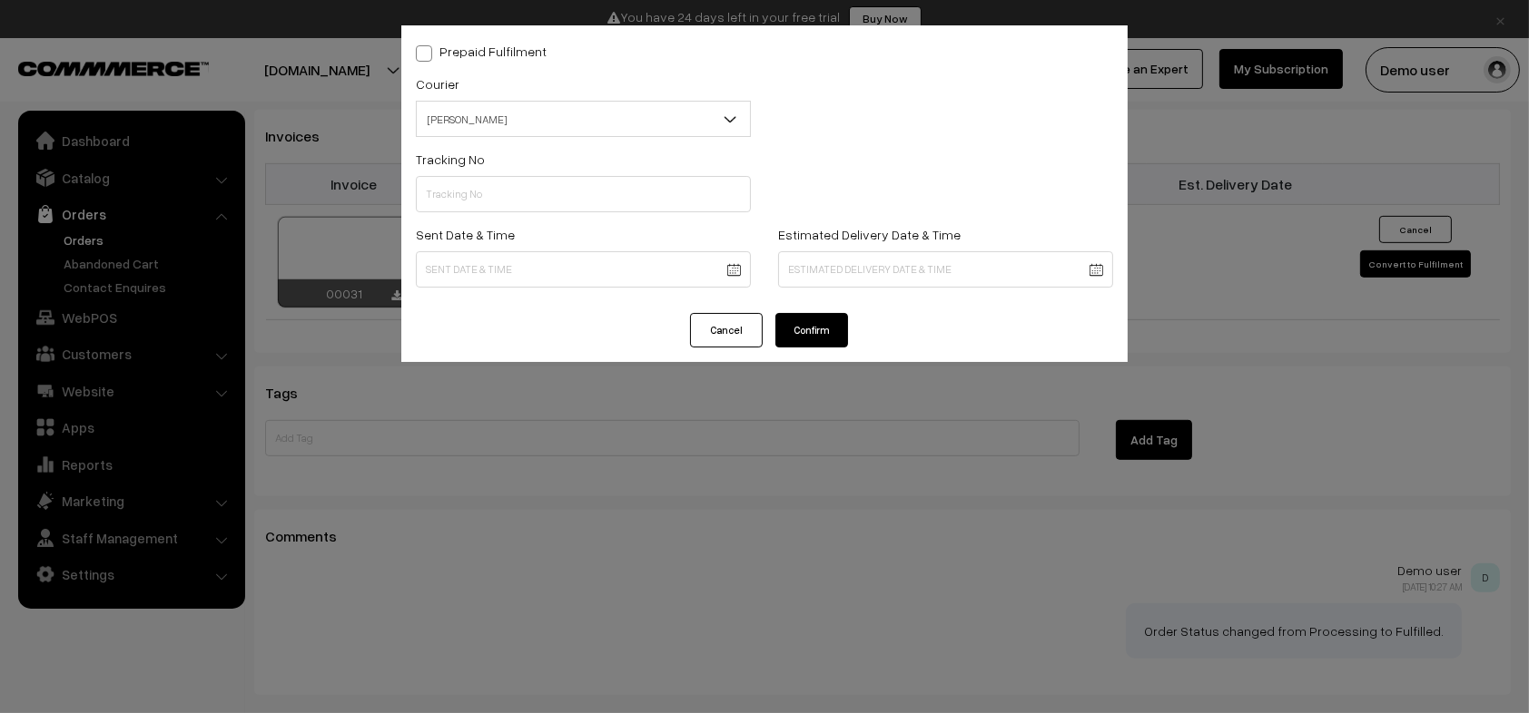
click at [1215, 266] on div "Prepaid Fulfilment Courier -- Select -- Shiprocket WareIQ ICarry Delhivery Amaz…" at bounding box center [764, 356] width 1529 height 713
click at [735, 333] on button "Cancel" at bounding box center [726, 330] width 73 height 34
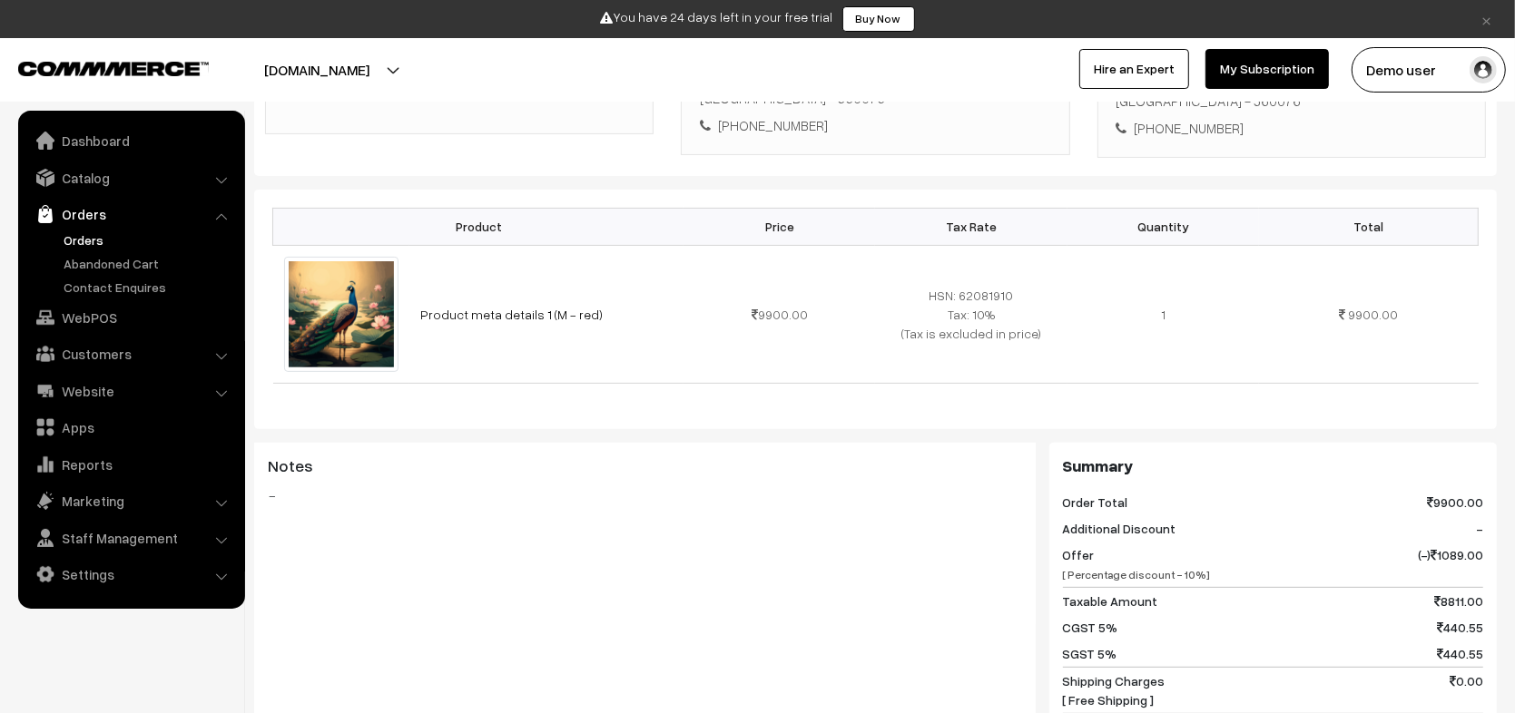
scroll to position [456, 0]
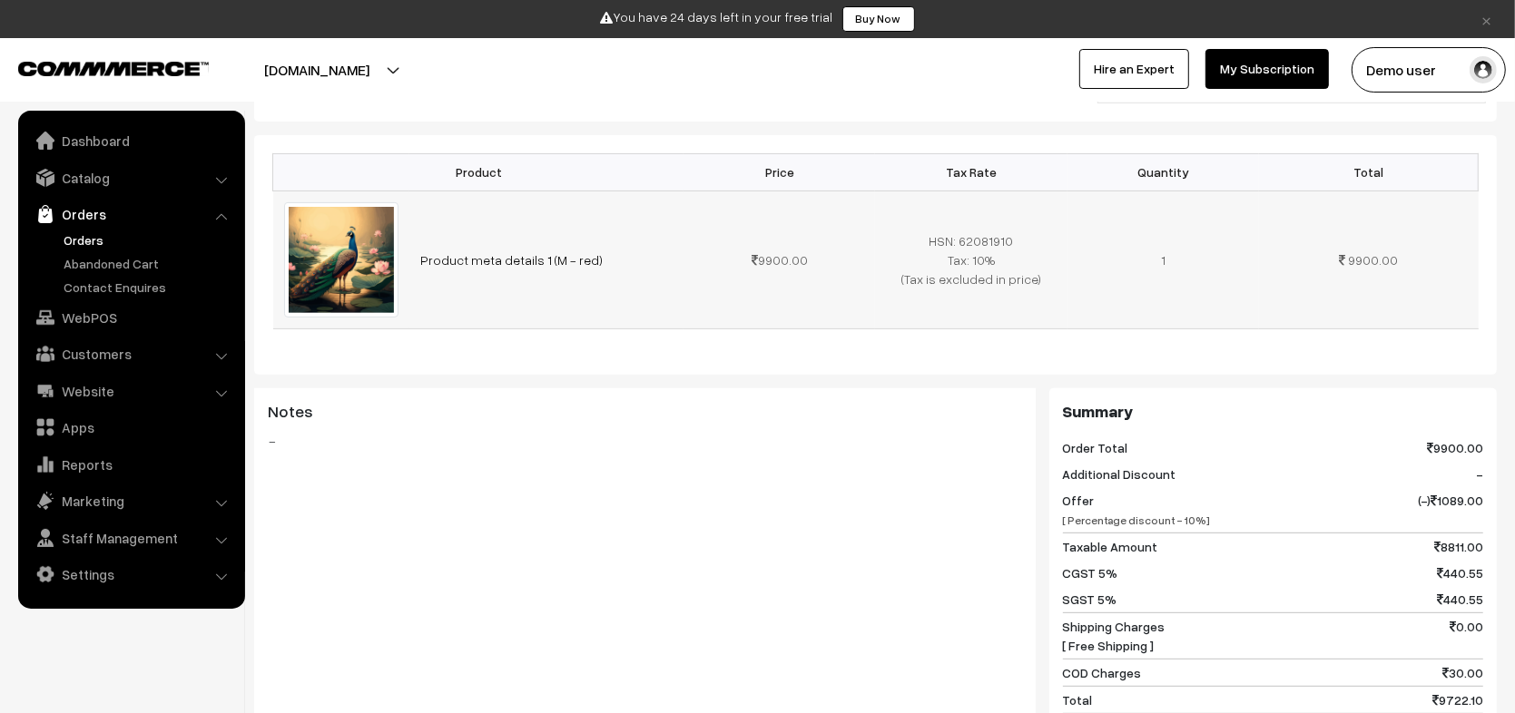
drag, startPoint x: 632, startPoint y: 249, endPoint x: 411, endPoint y: 231, distance: 221.3
click at [411, 231] on td "Product meta details 1 (M - red)" at bounding box center [546, 260] width 274 height 138
click at [536, 309] on div "Product Price Tax Rate Quantity Total Product meta details 1 (M - red) 9900.00" at bounding box center [875, 255] width 1243 height 240
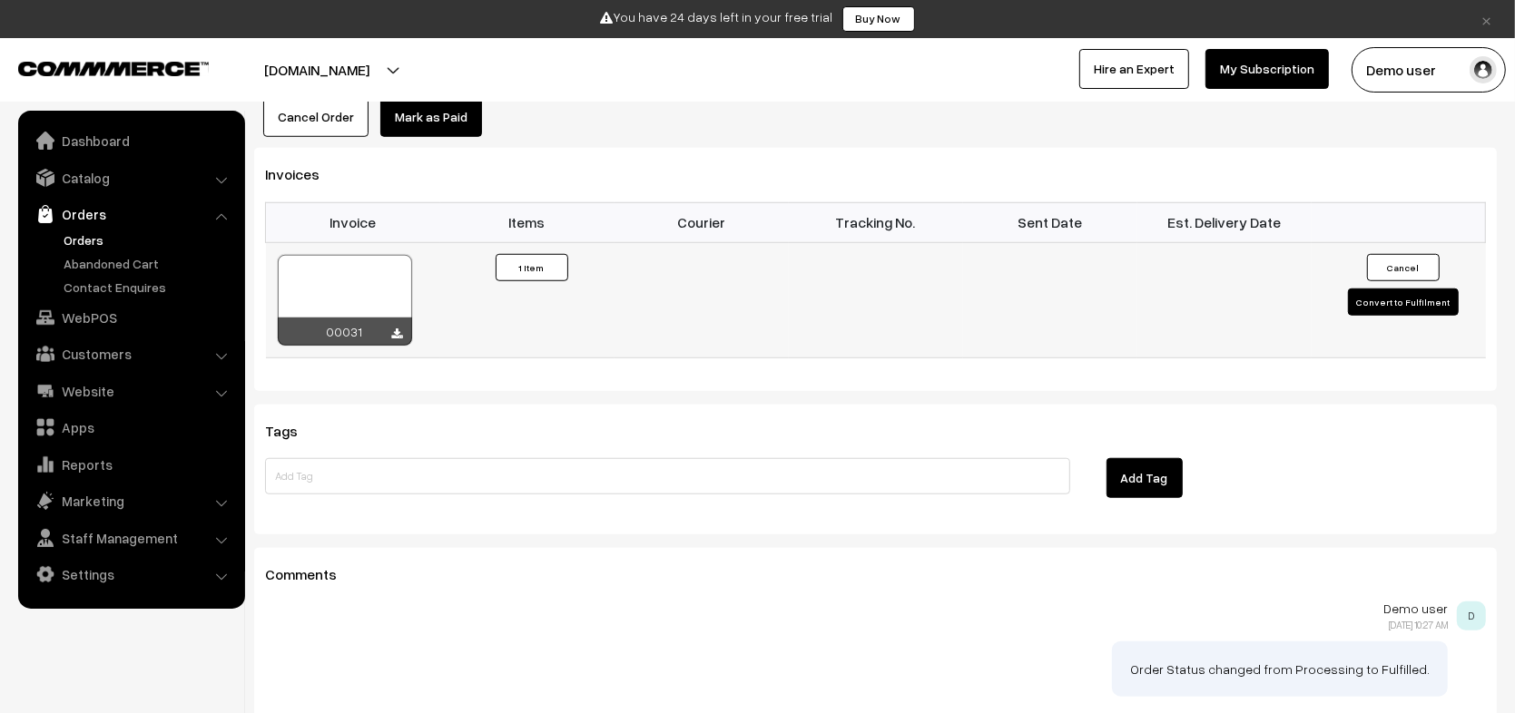
scroll to position [1202, 0]
